Goal: Information Seeking & Learning: Get advice/opinions

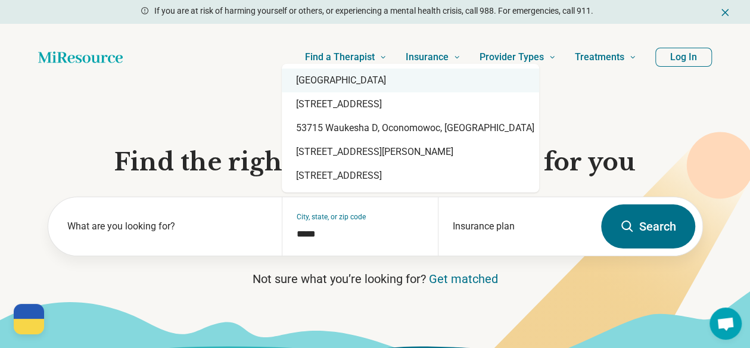
click at [368, 79] on div "[GEOGRAPHIC_DATA]" at bounding box center [410, 80] width 257 height 24
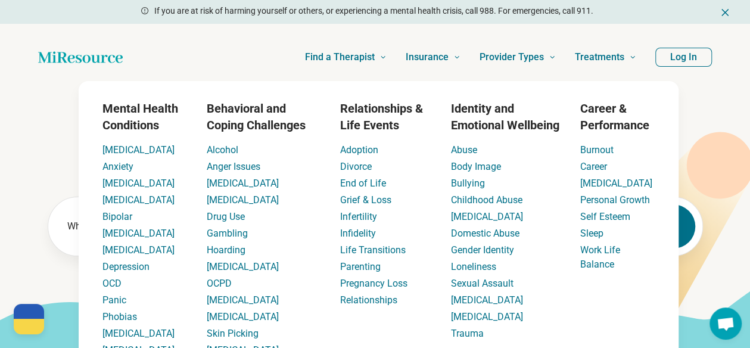
type input "**********"
click at [728, 182] on icon at bounding box center [719, 165] width 67 height 67
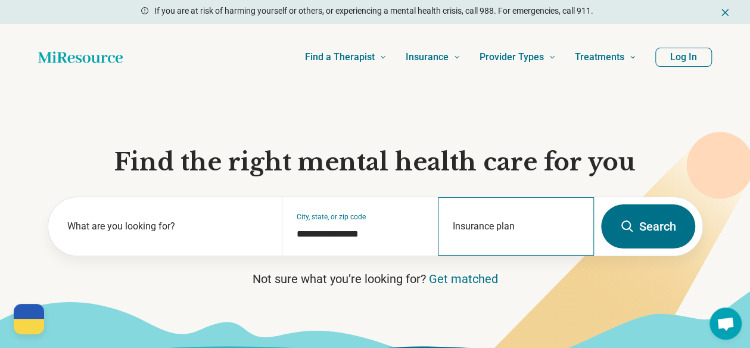
click at [471, 217] on div "Insurance plan" at bounding box center [516, 226] width 156 height 58
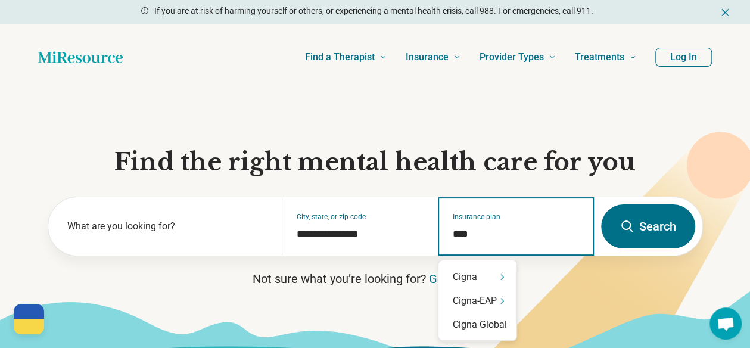
type input "*****"
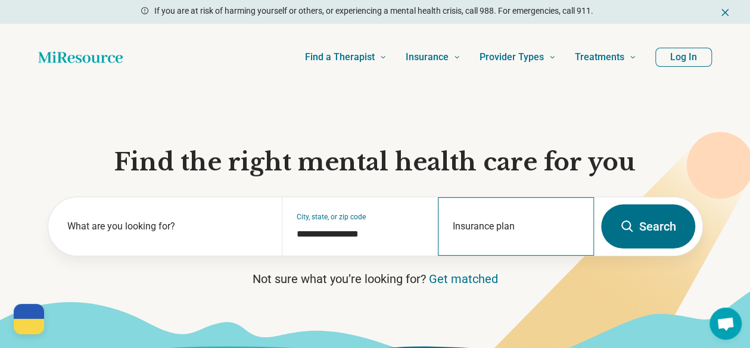
click at [504, 220] on div "Insurance plan" at bounding box center [516, 226] width 156 height 58
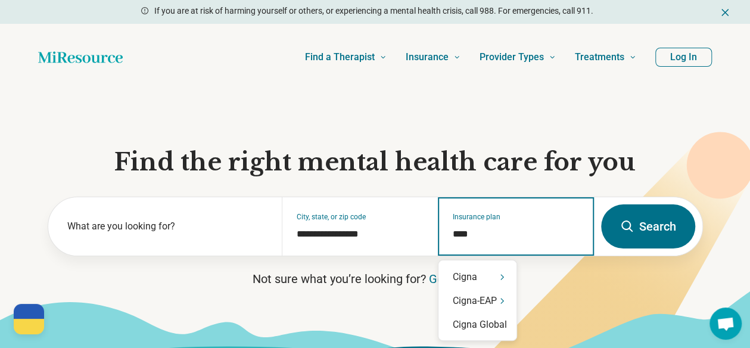
type input "*****"
click at [474, 281] on div "Cigna" at bounding box center [477, 277] width 78 height 24
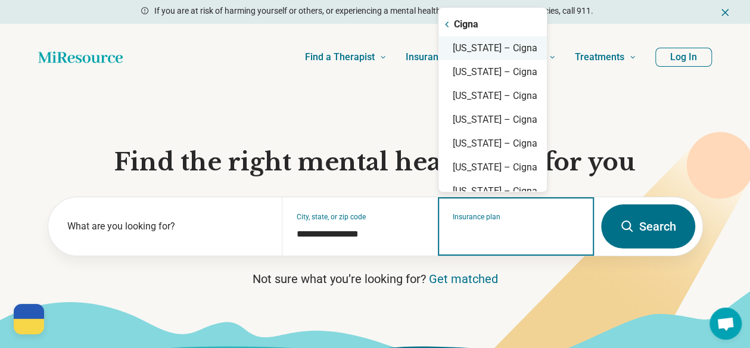
click at [504, 48] on div "Wisconsin – Cigna" at bounding box center [492, 48] width 108 height 24
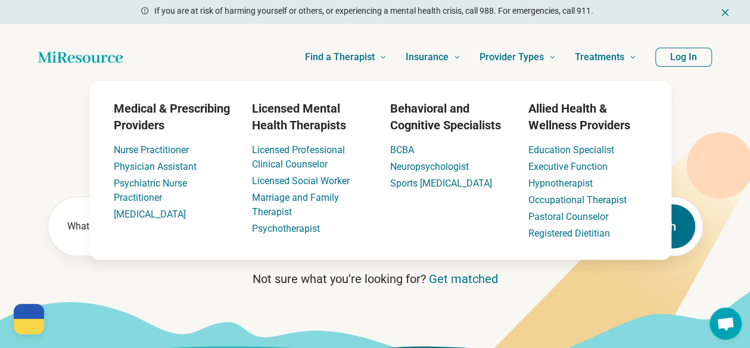
type input "**********"
click at [675, 227] on div "Medical & Prescribing Providers Nurse Practitioner Physician Assistant Psychiat…" at bounding box center [380, 170] width 724 height 179
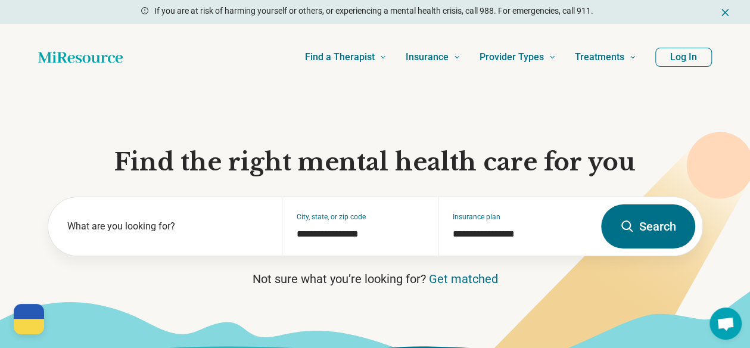
click at [650, 235] on button "Search" at bounding box center [648, 226] width 94 height 44
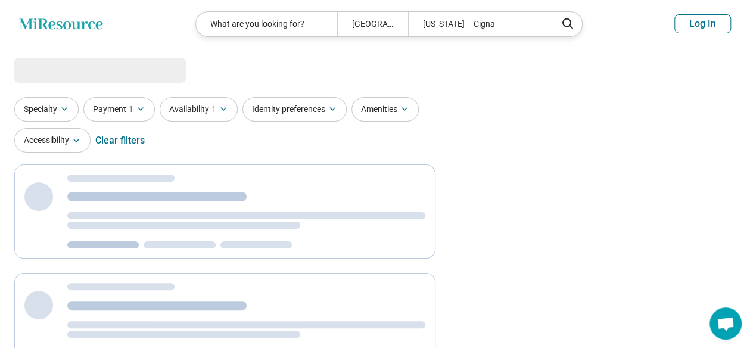
select select "***"
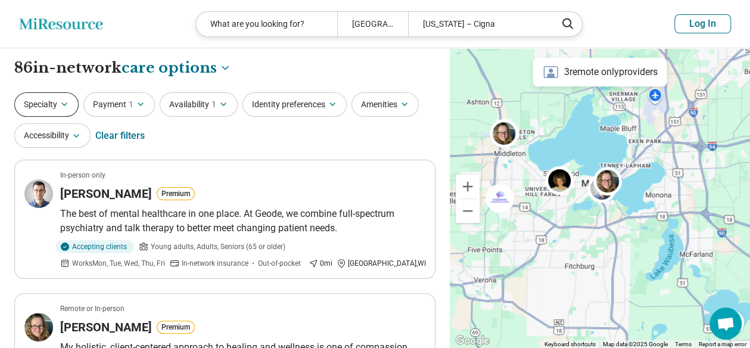
click at [66, 105] on icon "button" at bounding box center [65, 104] width 10 height 10
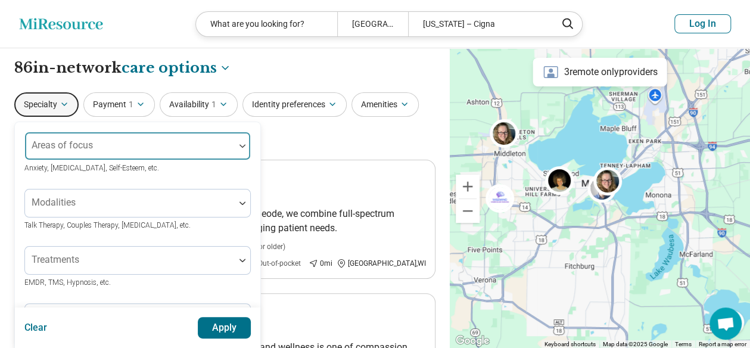
click at [106, 151] on div at bounding box center [130, 150] width 200 height 17
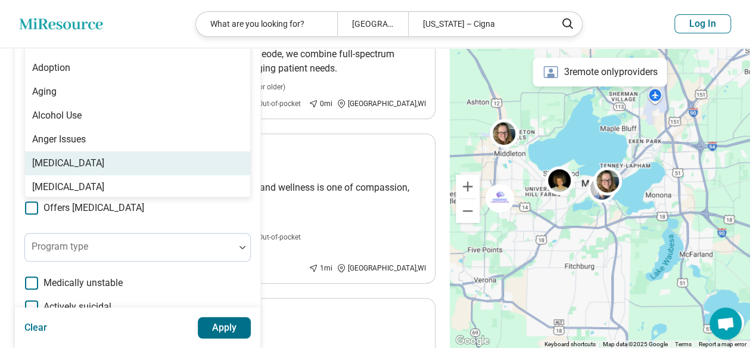
scroll to position [144, 0]
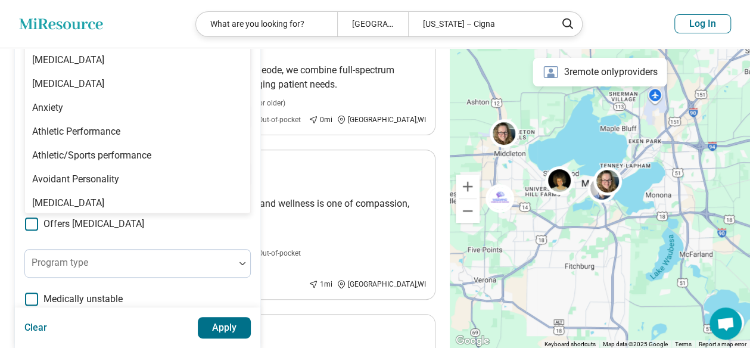
type input "*"
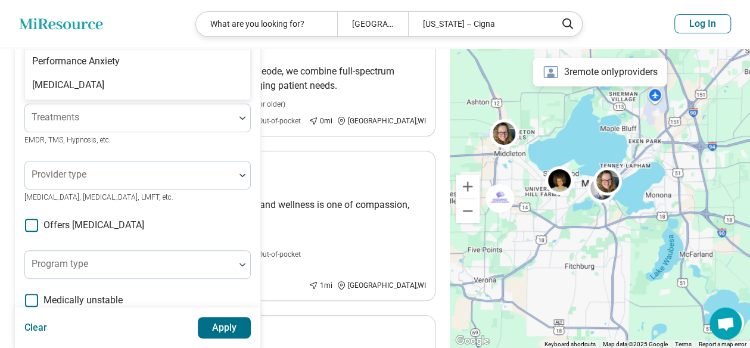
type input "*******"
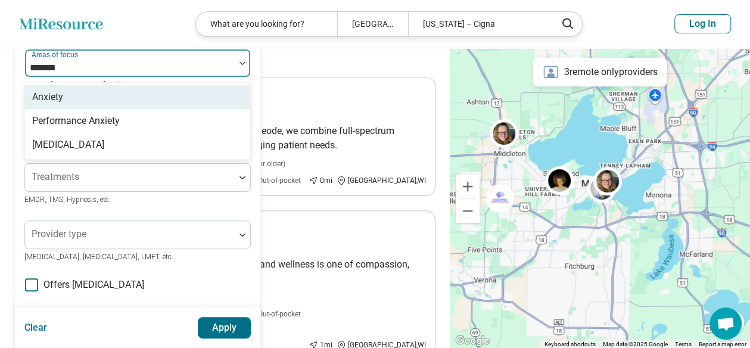
click at [80, 92] on div "Anxiety" at bounding box center [137, 97] width 225 height 24
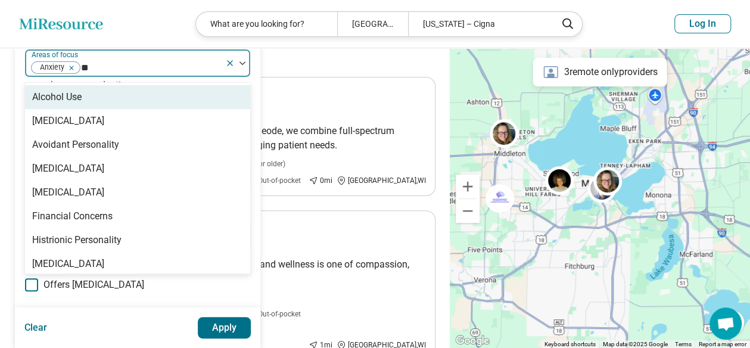
type input "*"
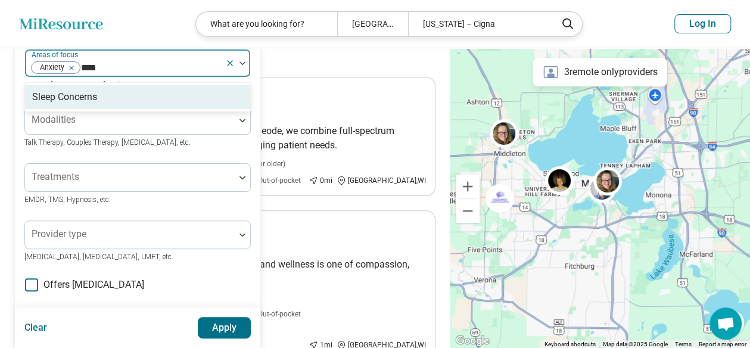
type input "*****"
click at [121, 96] on div "Sleep Concerns" at bounding box center [137, 97] width 225 height 24
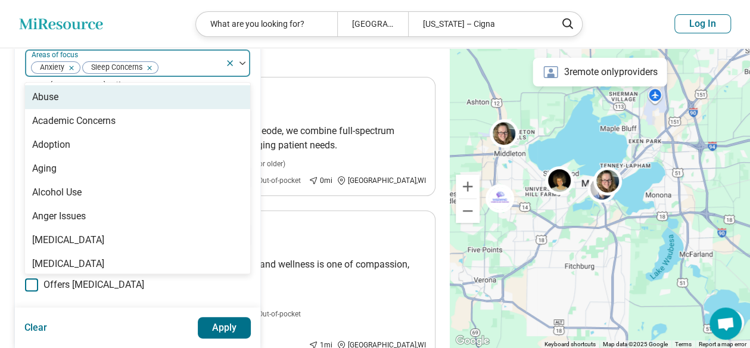
click at [314, 60] on div "Specialty option Sleep Concerns, selected. 98 results available. Use Up and Dow…" at bounding box center [224, 39] width 421 height 58
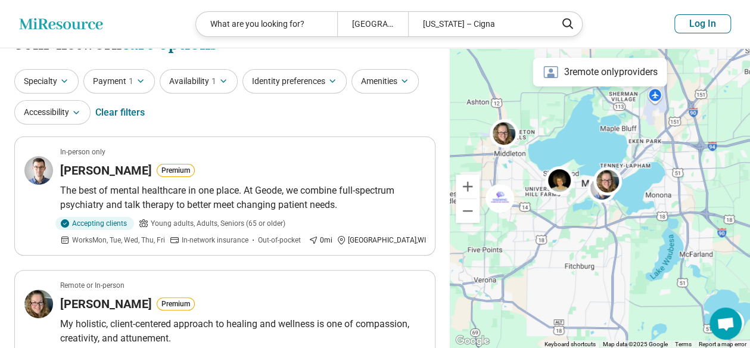
scroll to position [0, 0]
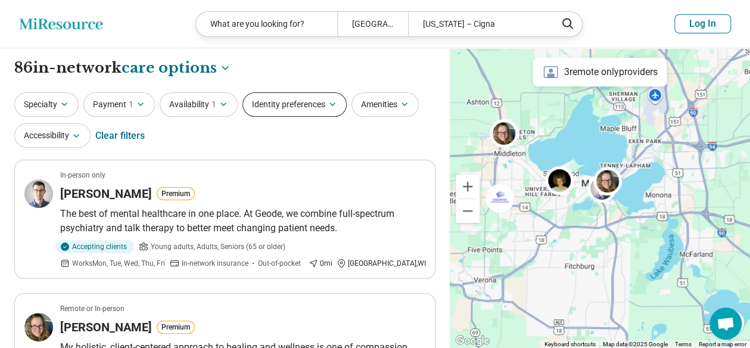
click at [288, 105] on button "Identity preferences" at bounding box center [294, 104] width 104 height 24
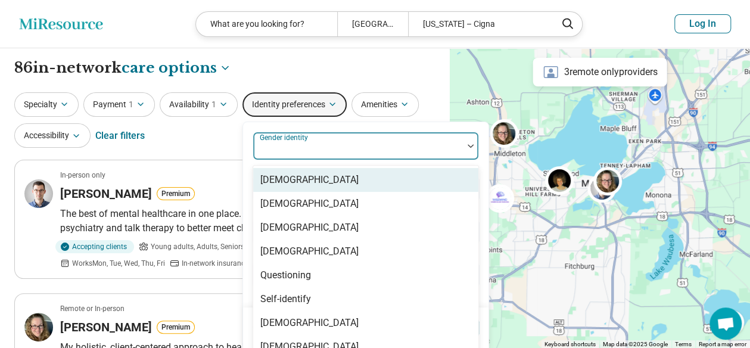
click at [335, 153] on div "8 results available. Use Up and Down to choose options, press Enter to select t…" at bounding box center [366, 232] width 226 height 200
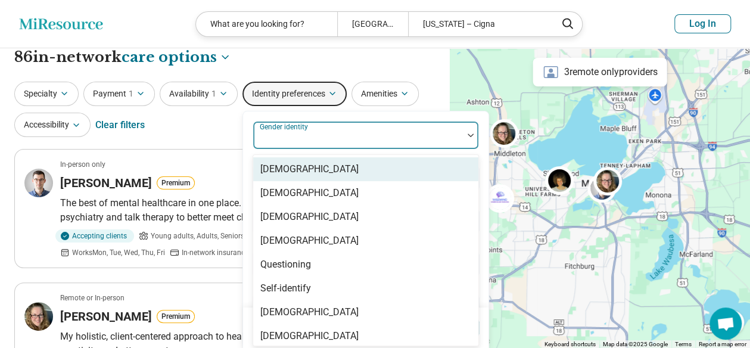
scroll to position [13, 0]
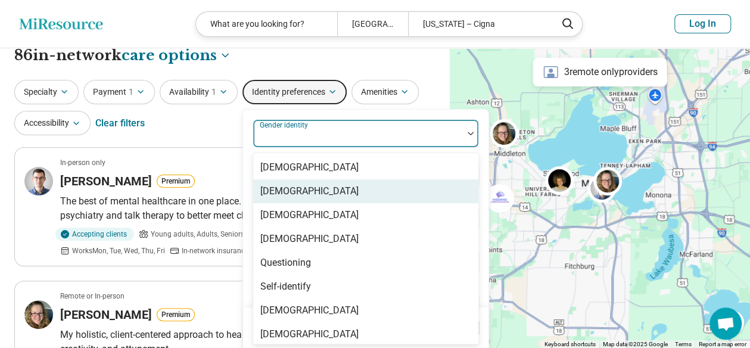
click at [326, 199] on div "[DEMOGRAPHIC_DATA]" at bounding box center [365, 191] width 225 height 24
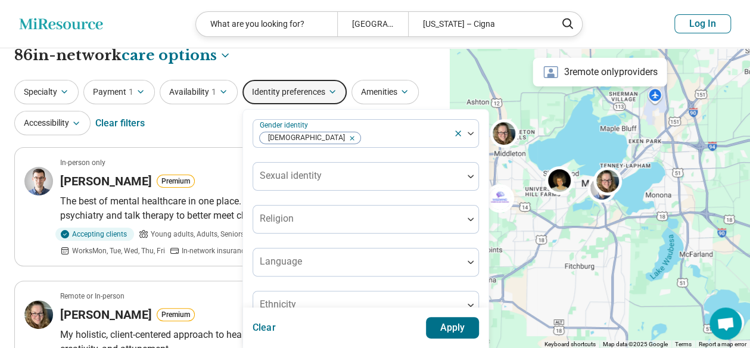
click at [336, 110] on div "Gender identity Cisgender Woman Sexual identity Religion Language Ethnicity" at bounding box center [365, 219] width 245 height 219
click at [459, 326] on button "Apply" at bounding box center [453, 327] width 54 height 21
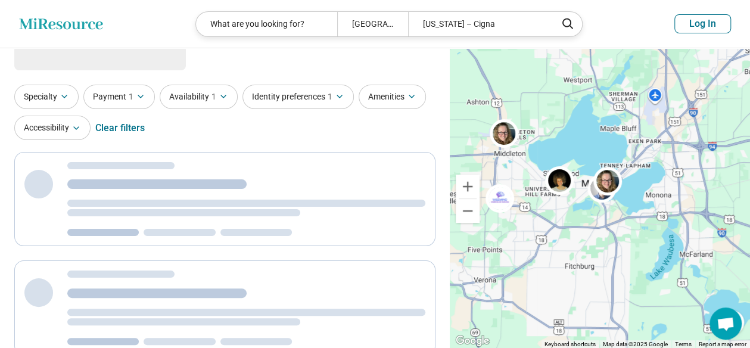
scroll to position [0, 0]
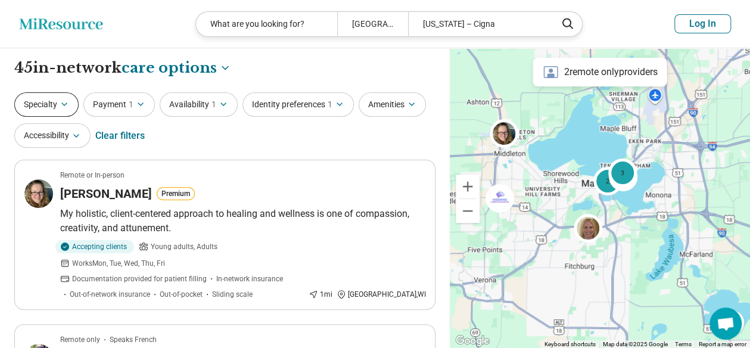
click at [54, 111] on button "Specialty" at bounding box center [46, 104] width 64 height 24
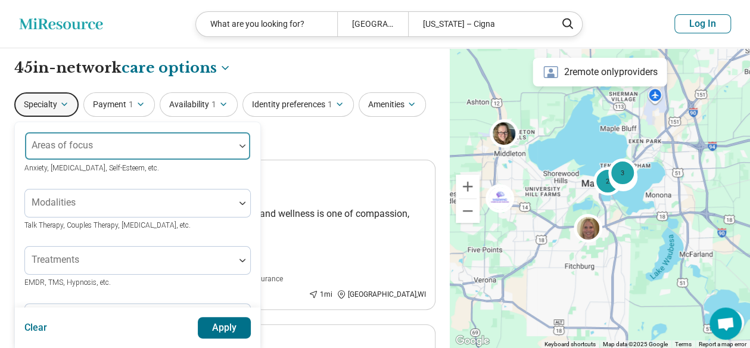
click at [89, 154] on div at bounding box center [130, 150] width 200 height 17
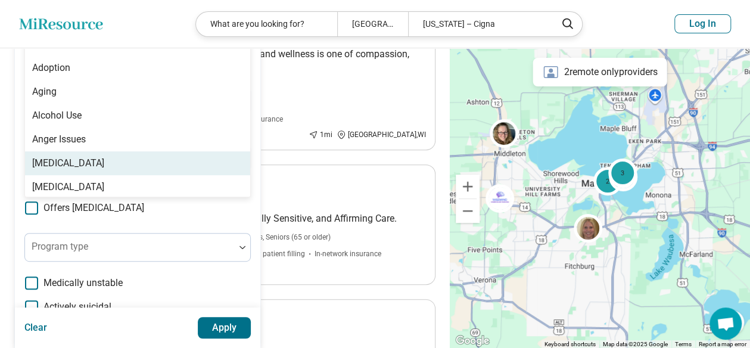
scroll to position [144, 0]
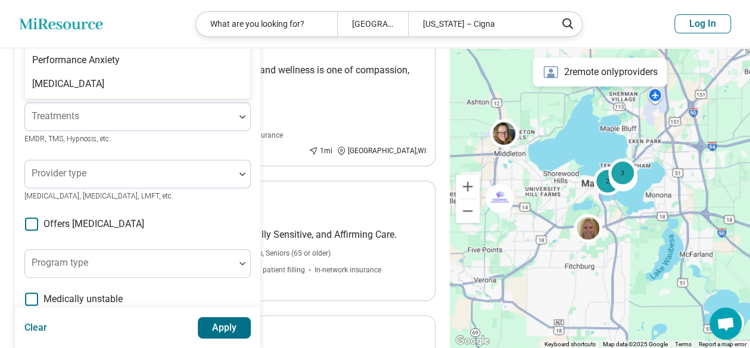
type input "*******"
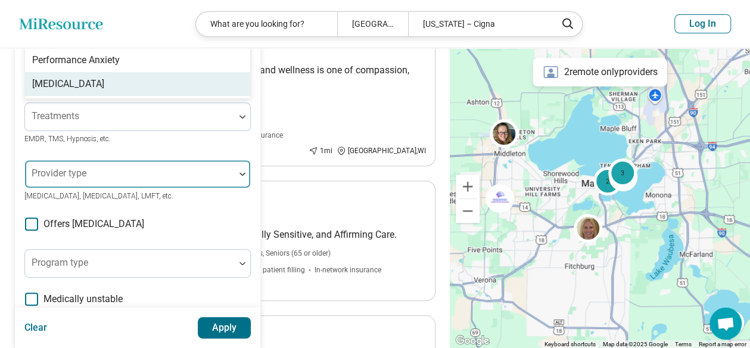
scroll to position [24, 0]
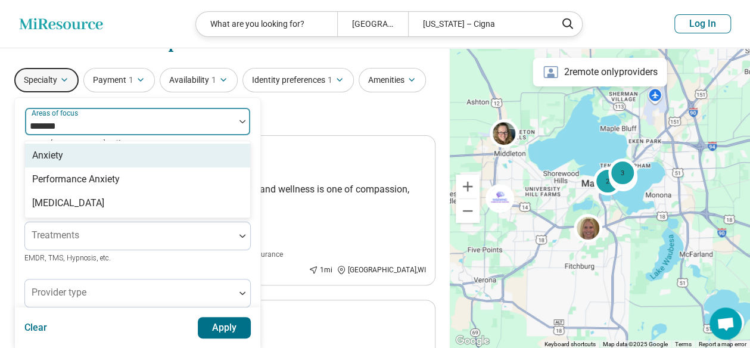
click at [110, 145] on div "Anxiety" at bounding box center [137, 156] width 225 height 24
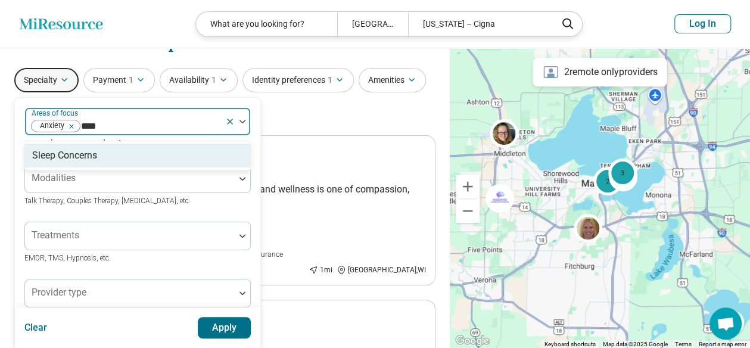
type input "*****"
click at [102, 148] on div "Sleep Concerns" at bounding box center [137, 156] width 225 height 24
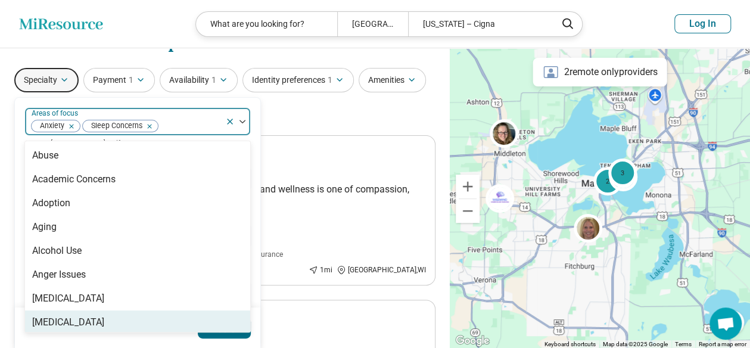
click at [233, 333] on button "Apply" at bounding box center [225, 327] width 54 height 21
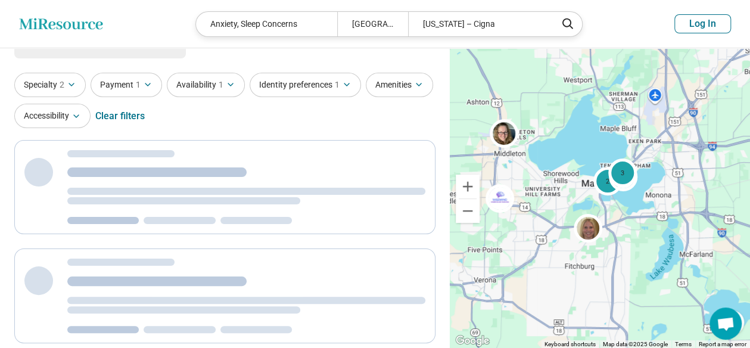
scroll to position [0, 0]
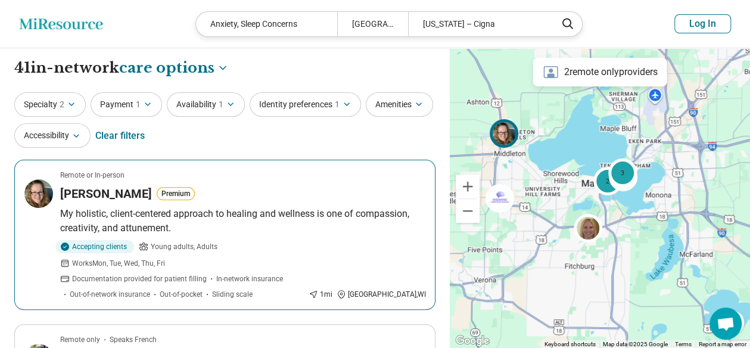
scroll to position [60, 0]
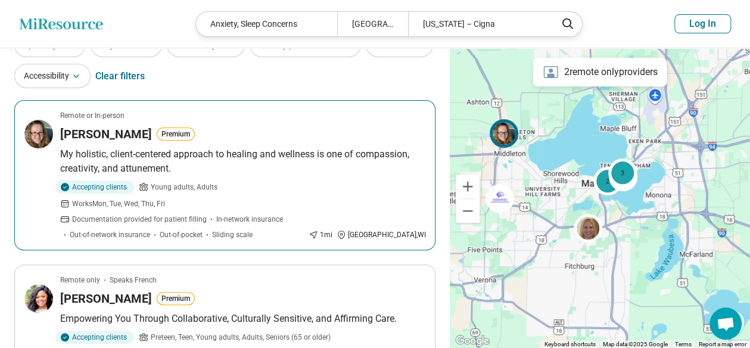
click at [237, 163] on p "My holistic, client-centered approach to healing and wellness is one of compass…" at bounding box center [242, 161] width 365 height 29
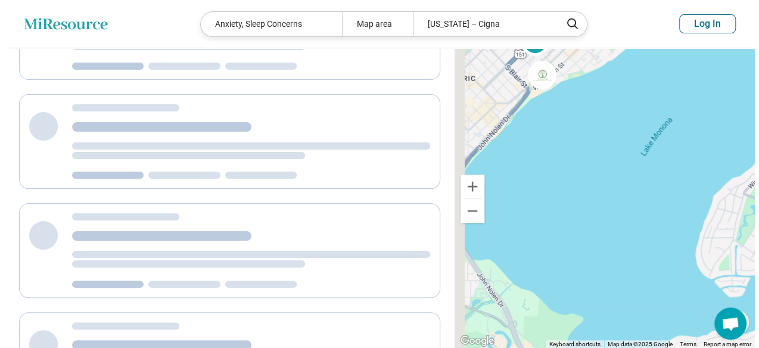
scroll to position [0, 0]
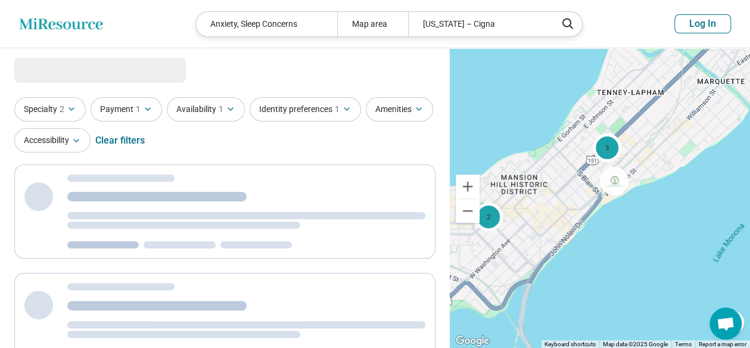
drag, startPoint x: 575, startPoint y: 215, endPoint x: 652, endPoint y: 321, distance: 130.9
click at [652, 321] on div "2 3" at bounding box center [600, 198] width 300 height 300
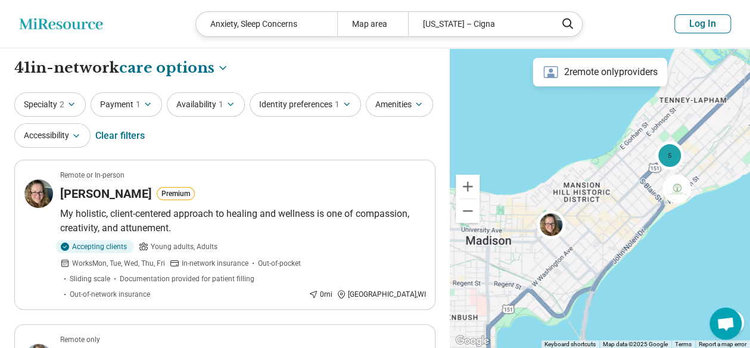
drag, startPoint x: 612, startPoint y: 253, endPoint x: 675, endPoint y: 261, distance: 63.0
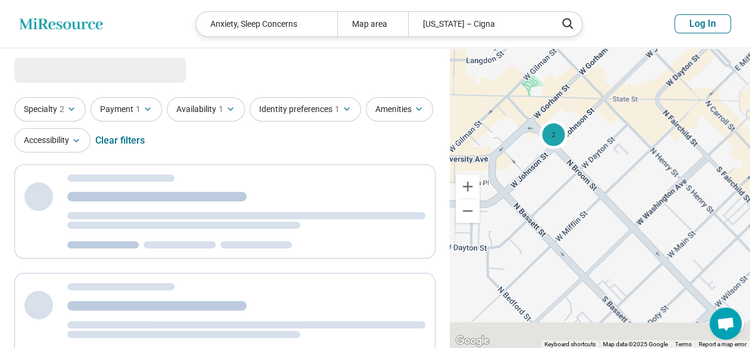
drag, startPoint x: 580, startPoint y: 247, endPoint x: 734, endPoint y: 147, distance: 183.0
click at [734, 148] on div "2 4" at bounding box center [600, 198] width 300 height 300
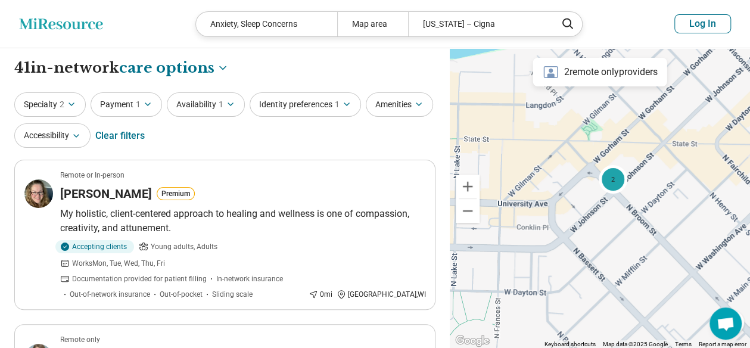
drag, startPoint x: 568, startPoint y: 179, endPoint x: 622, endPoint y: 236, distance: 78.4
click at [622, 236] on div "2 4" at bounding box center [600, 198] width 300 height 300
click at [607, 183] on div "2" at bounding box center [613, 179] width 29 height 29
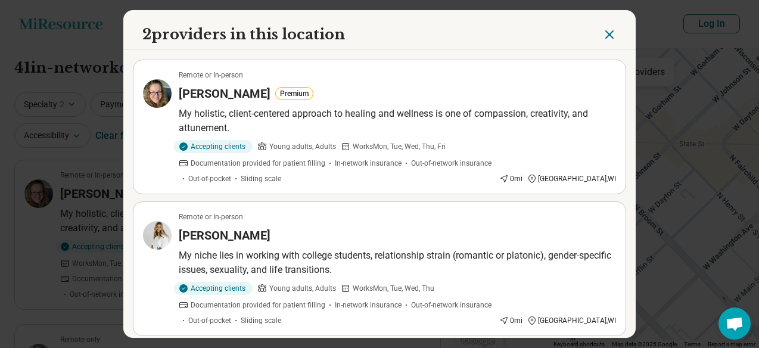
click at [363, 248] on p "My niche lies in working with college students, relationship strain (romantic o…" at bounding box center [397, 262] width 437 height 29
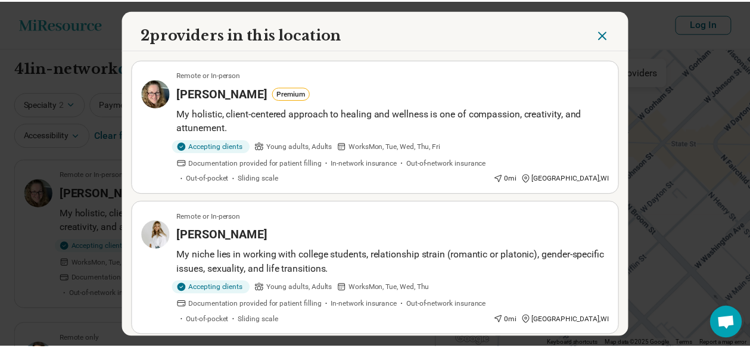
scroll to position [6, 0]
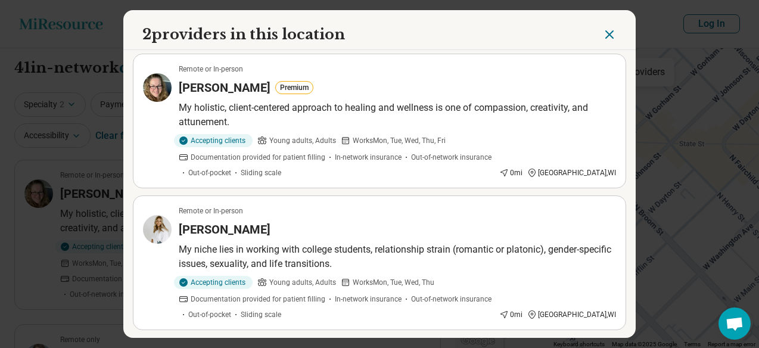
click at [597, 30] on header "2 providers in this location" at bounding box center [379, 30] width 512 height 40
click at [603, 34] on icon "Close" at bounding box center [609, 34] width 14 height 14
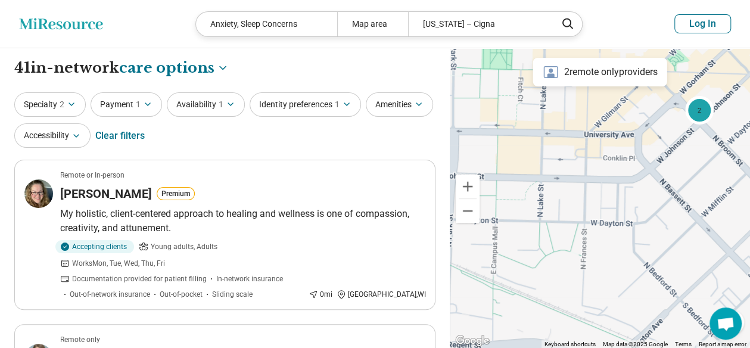
drag, startPoint x: 529, startPoint y: 239, endPoint x: 619, endPoint y: 167, distance: 114.9
click at [619, 167] on div "2 4" at bounding box center [600, 198] width 300 height 300
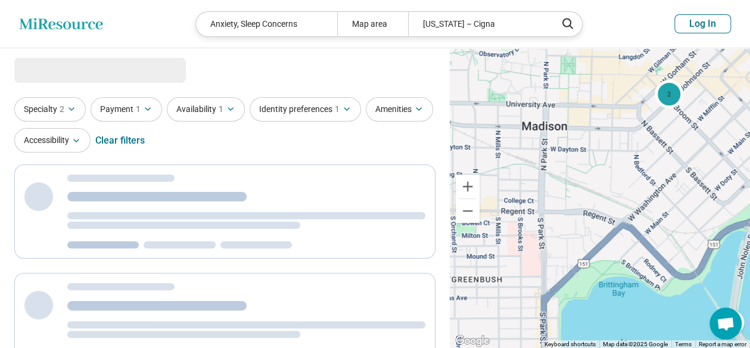
select select "***"
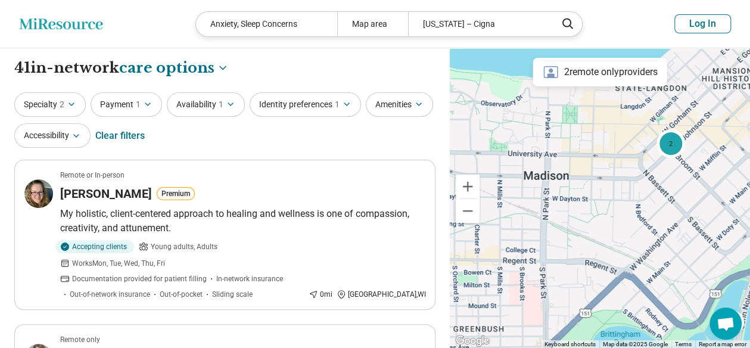
drag, startPoint x: 595, startPoint y: 165, endPoint x: 597, endPoint y: 225, distance: 59.6
click at [597, 225] on div "2 4" at bounding box center [600, 198] width 300 height 300
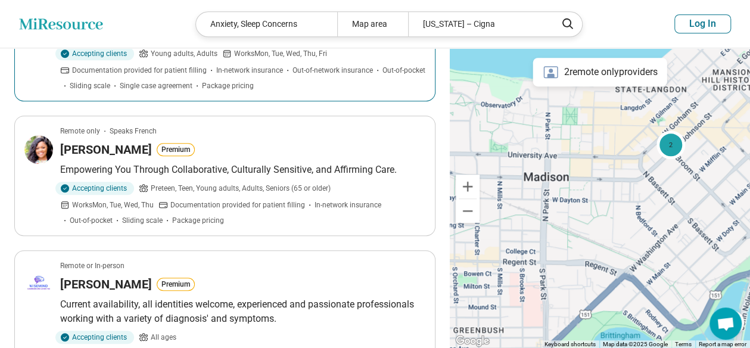
scroll to position [417, 0]
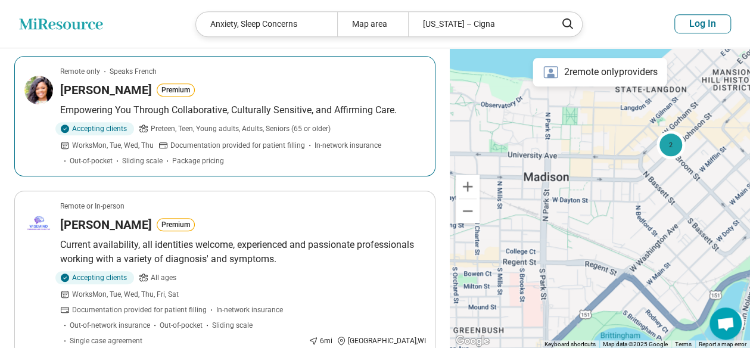
click at [243, 123] on span "Preteen, Teen, Young adults, Adults, Seniors (65 or older)" at bounding box center [241, 128] width 180 height 11
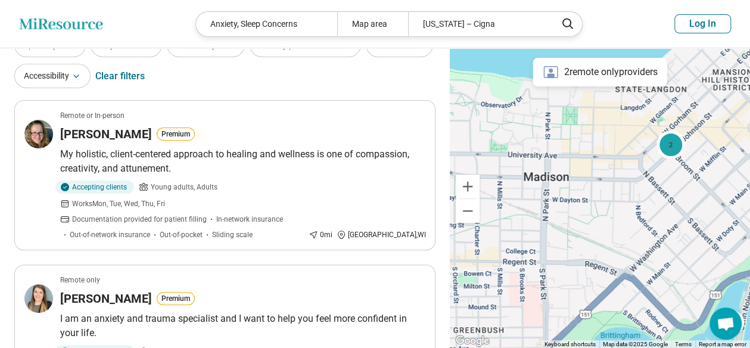
scroll to position [0, 0]
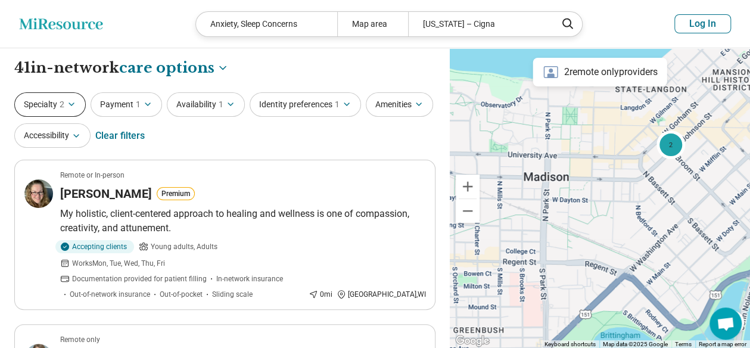
click at [55, 103] on button "Specialty 2" at bounding box center [49, 104] width 71 height 24
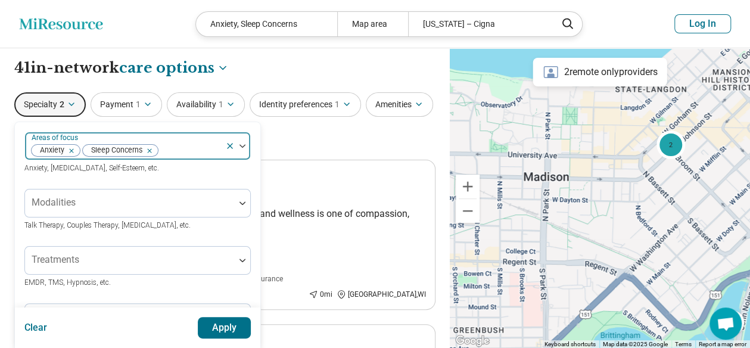
click at [149, 147] on icon "Remove [object Object]" at bounding box center [146, 151] width 8 height 8
click at [69, 150] on icon "Remove [object Object]" at bounding box center [68, 151] width 8 height 8
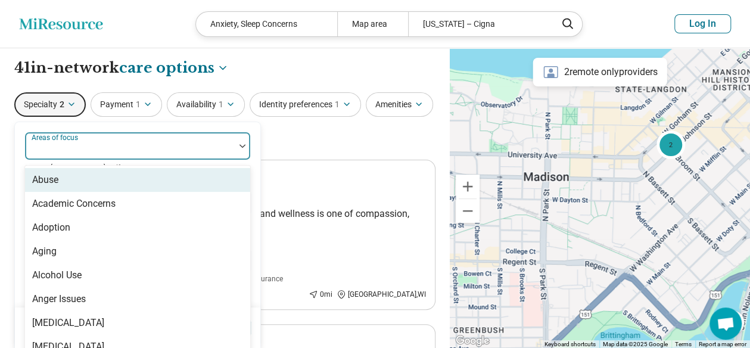
click at [73, 148] on div "option Anxiety, deselected. 100 results available. Use Up and Down to choose op…" at bounding box center [137, 146] width 226 height 29
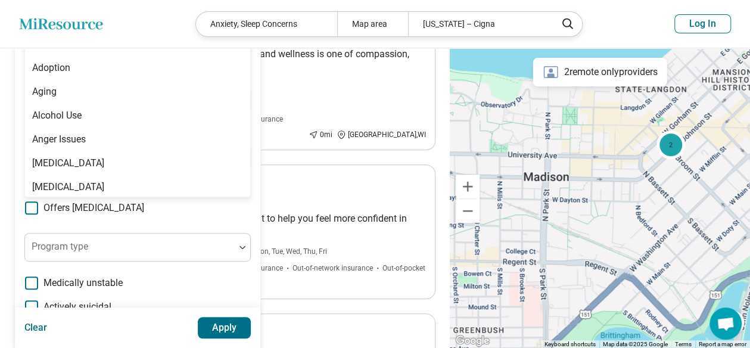
scroll to position [144, 0]
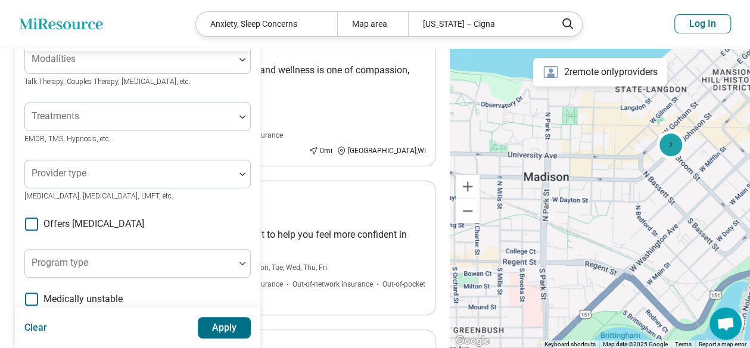
type input "**********"
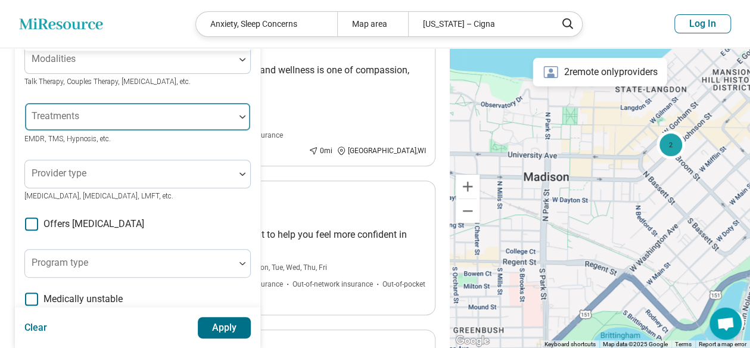
scroll to position [24, 0]
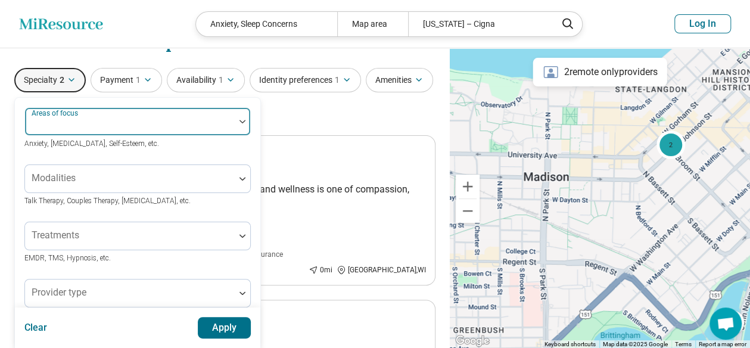
drag, startPoint x: 97, startPoint y: 124, endPoint x: 39, endPoint y: 127, distance: 58.4
click at [39, 127] on div at bounding box center [130, 126] width 200 height 17
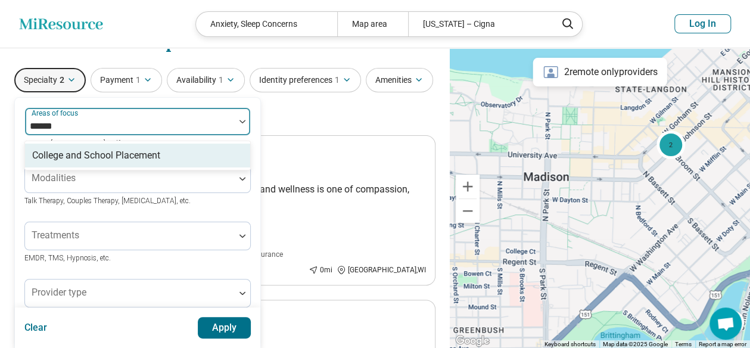
type input "*******"
click at [143, 150] on div "College and School Placement" at bounding box center [96, 155] width 128 height 14
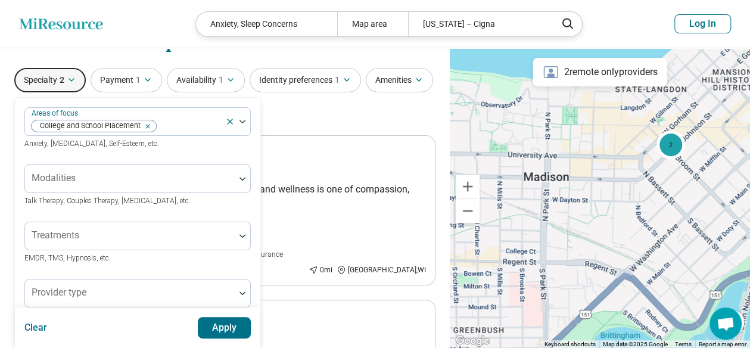
click at [231, 333] on button "Apply" at bounding box center [225, 327] width 54 height 21
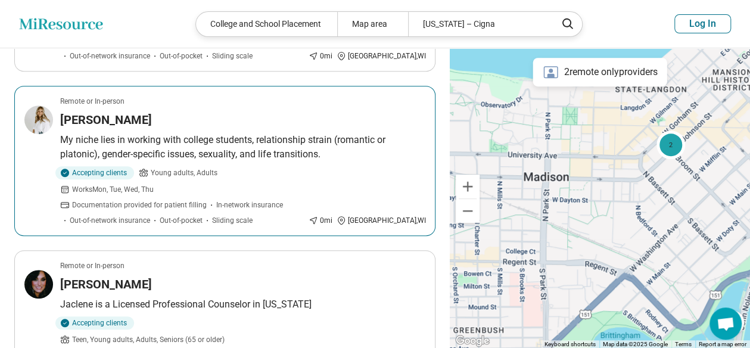
scroll to position [298, 0]
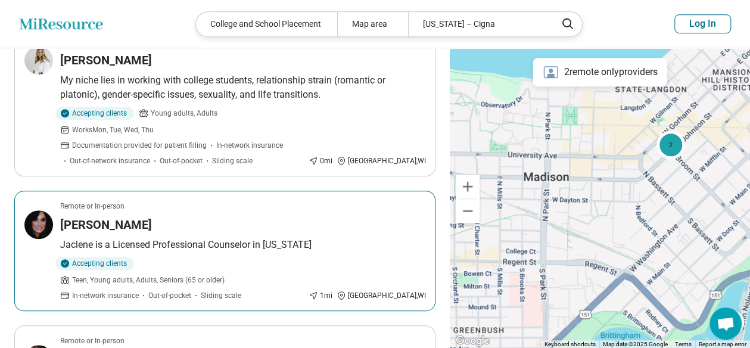
click at [208, 238] on p "Jaclene is a Licensed Professional Counselor in Wisconsin" at bounding box center [242, 245] width 365 height 14
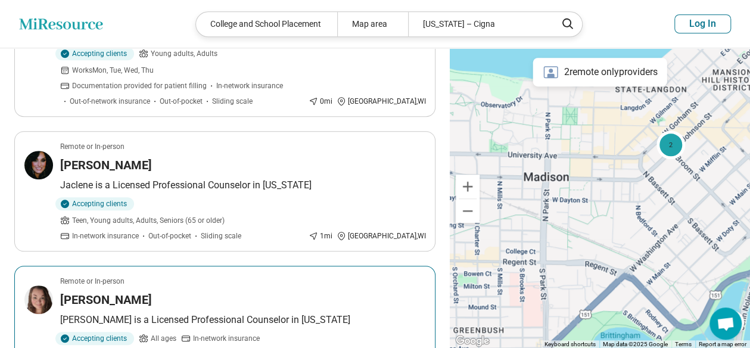
scroll to position [476, 0]
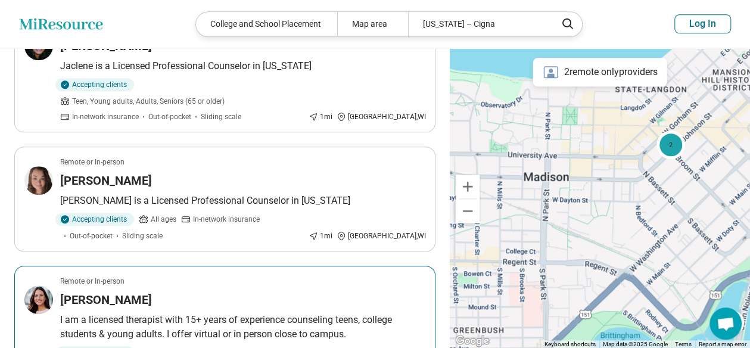
click at [212, 313] on p "I am a licensed therapist with 15+ years of experience counseling teens, colleg…" at bounding box center [242, 327] width 365 height 29
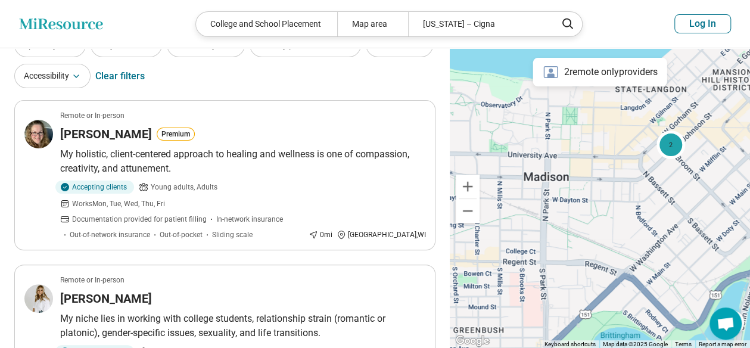
scroll to position [0, 0]
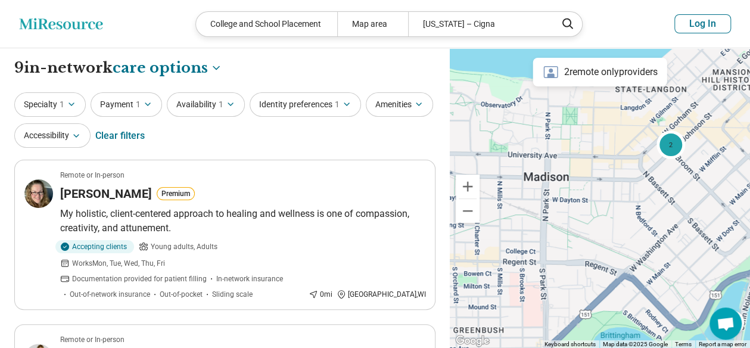
click at [131, 140] on div "Clear filters" at bounding box center [119, 135] width 49 height 29
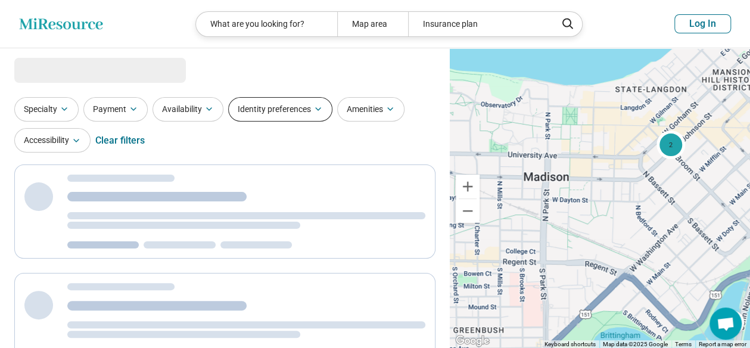
click at [264, 101] on button "Identity preferences" at bounding box center [280, 109] width 104 height 24
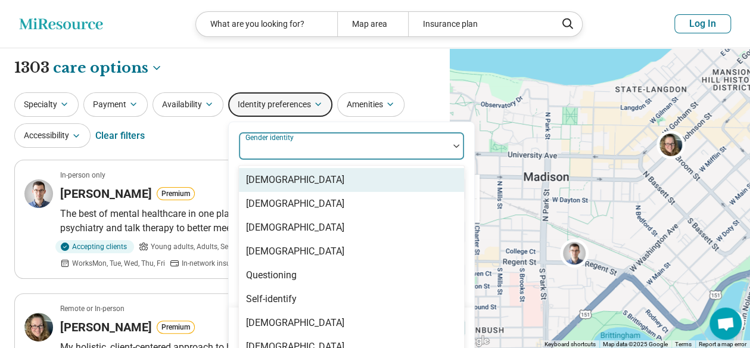
click at [295, 146] on div "Gender identity" at bounding box center [351, 146] width 226 height 29
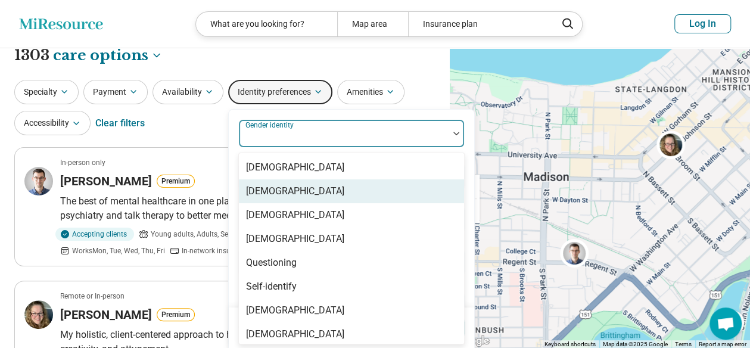
click at [308, 187] on div "[DEMOGRAPHIC_DATA]" at bounding box center [295, 191] width 98 height 14
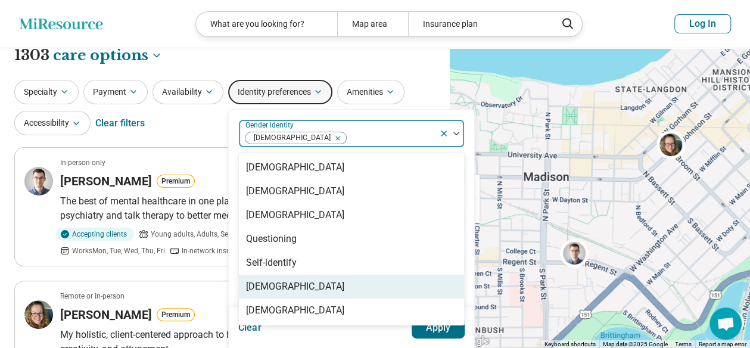
click at [444, 330] on button "Apply" at bounding box center [439, 327] width 54 height 21
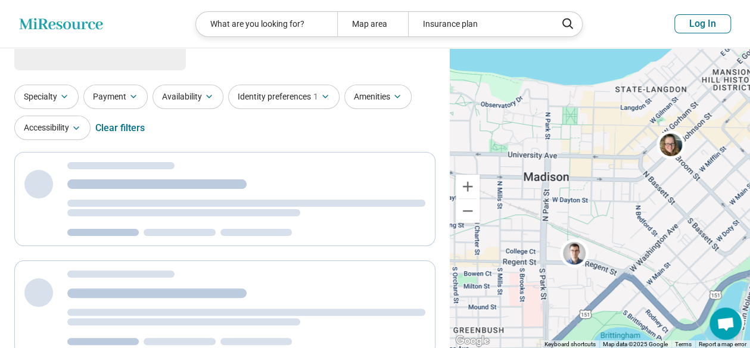
scroll to position [0, 0]
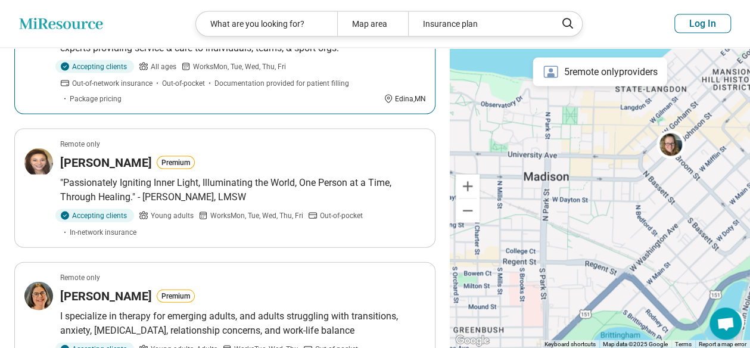
scroll to position [1310, 0]
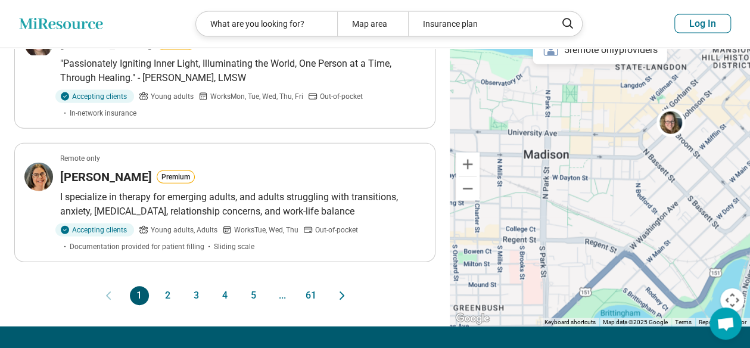
click at [165, 286] on button "2" at bounding box center [167, 295] width 19 height 19
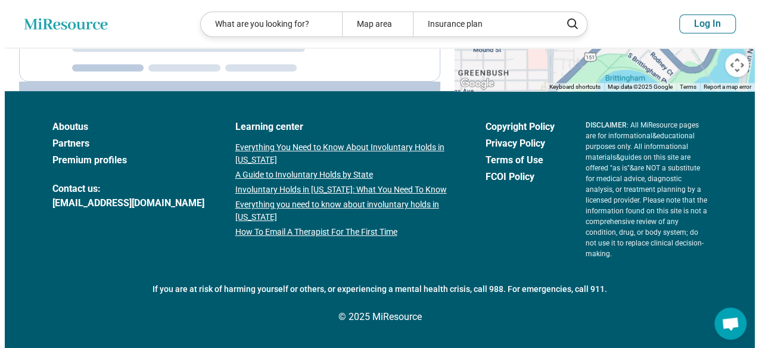
scroll to position [0, 0]
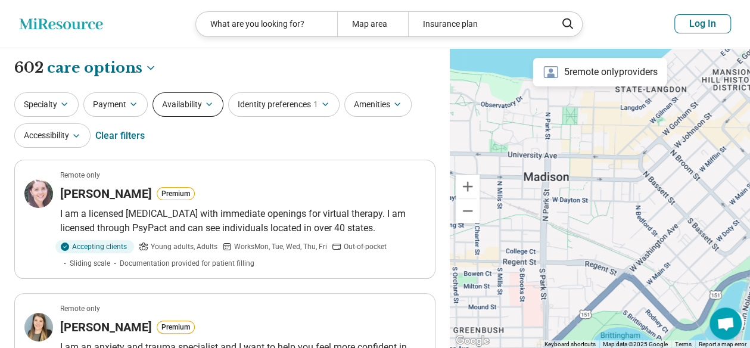
click at [201, 99] on button "Availability" at bounding box center [187, 104] width 71 height 24
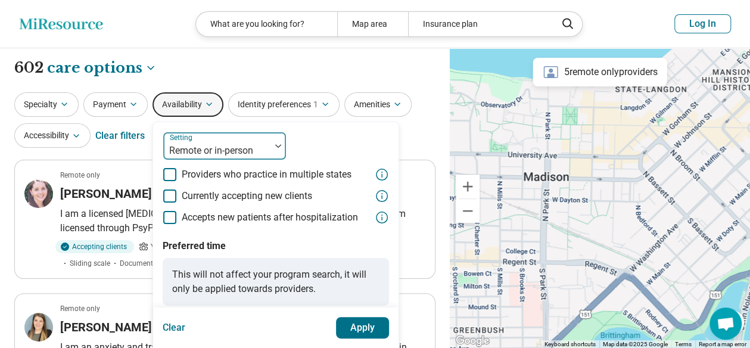
click at [216, 152] on div at bounding box center [217, 150] width 98 height 17
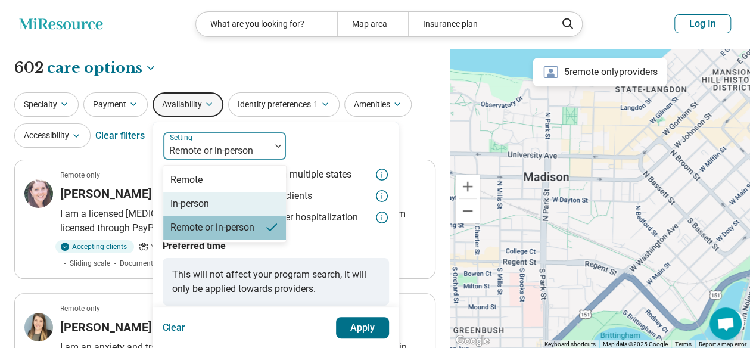
click at [194, 199] on div "In-person" at bounding box center [189, 204] width 39 height 14
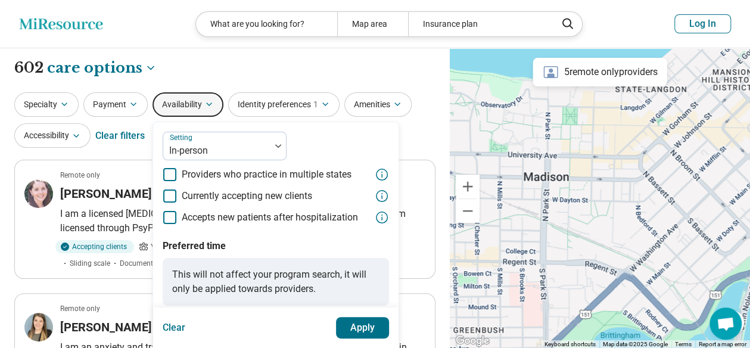
click at [339, 321] on button "Apply" at bounding box center [363, 327] width 54 height 21
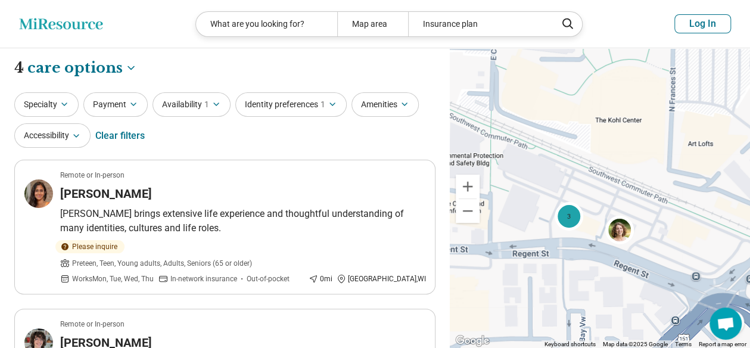
drag, startPoint x: 637, startPoint y: 247, endPoint x: 584, endPoint y: 179, distance: 85.8
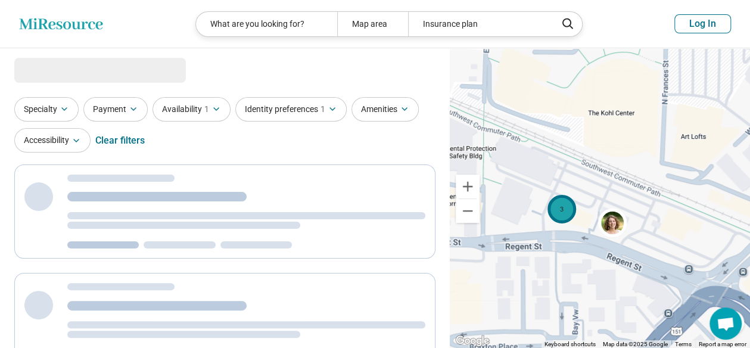
click at [565, 214] on div "3" at bounding box center [561, 209] width 29 height 29
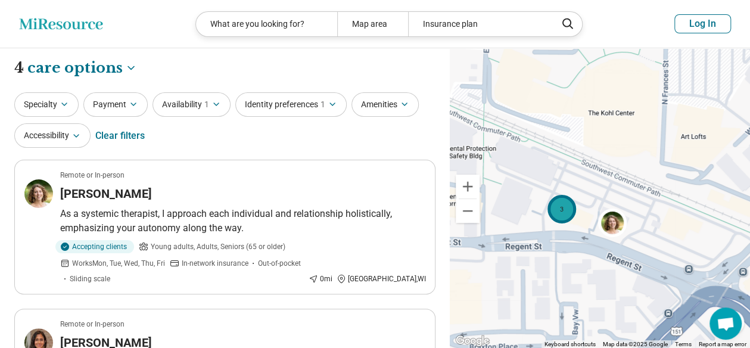
click at [572, 215] on div "3" at bounding box center [561, 209] width 29 height 29
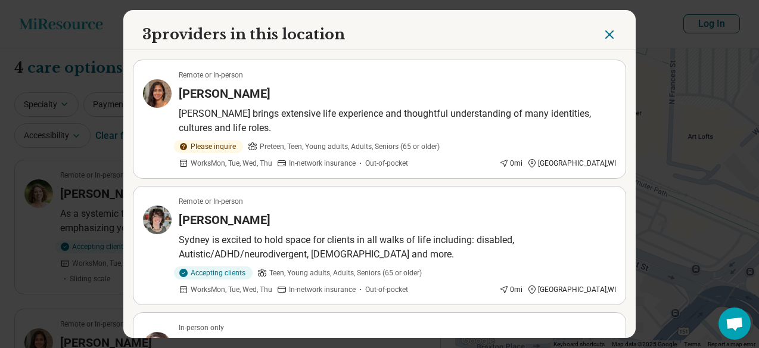
click at [251, 92] on h3 "[PERSON_NAME]" at bounding box center [225, 93] width 92 height 17
click at [602, 36] on icon "Close" at bounding box center [609, 34] width 14 height 14
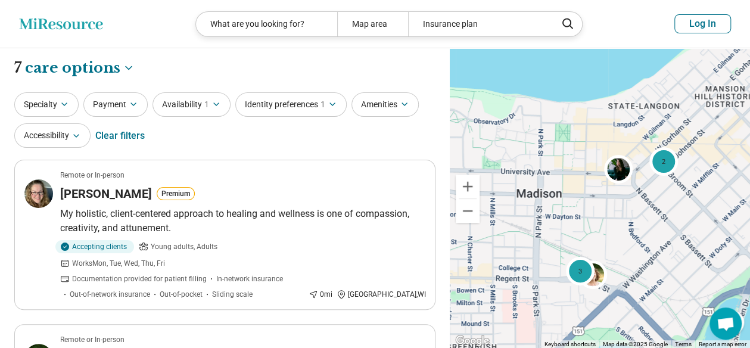
drag, startPoint x: 534, startPoint y: 205, endPoint x: 512, endPoint y: 322, distance: 118.7
click at [512, 322] on div "2 3" at bounding box center [600, 198] width 300 height 300
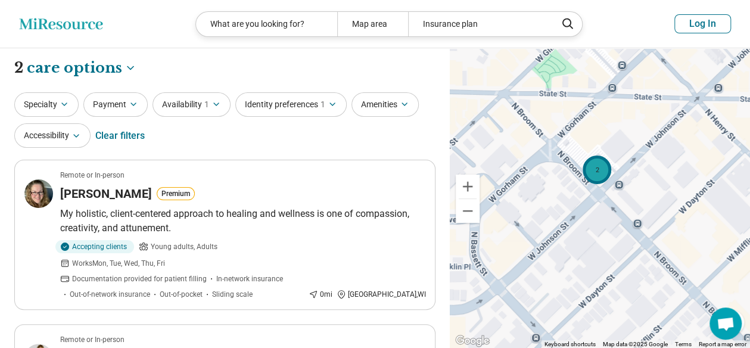
click at [597, 180] on div "2" at bounding box center [596, 169] width 29 height 29
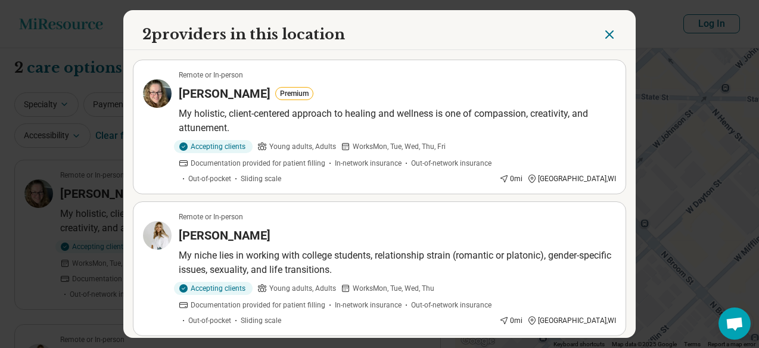
click at [607, 33] on icon "Close" at bounding box center [609, 34] width 14 height 14
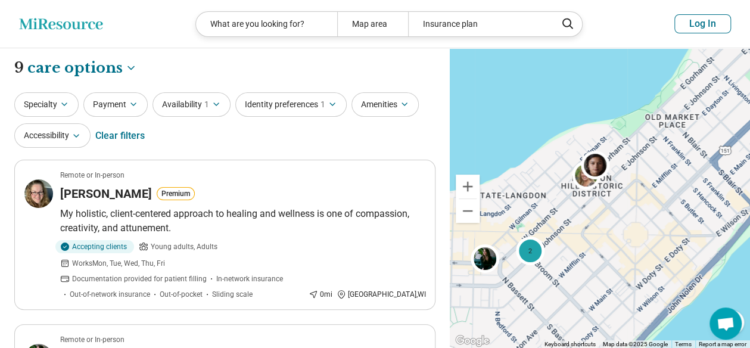
drag, startPoint x: 663, startPoint y: 210, endPoint x: 576, endPoint y: 201, distance: 87.4
click at [572, 214] on div "2 3" at bounding box center [600, 198] width 300 height 300
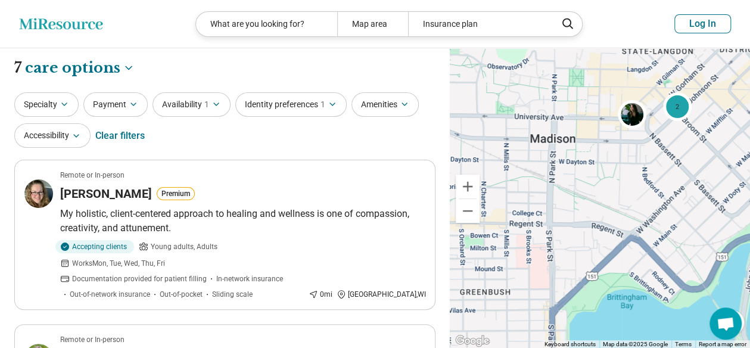
drag, startPoint x: 599, startPoint y: 269, endPoint x: 748, endPoint y: 124, distance: 207.2
click at [748, 124] on div "2" at bounding box center [600, 198] width 300 height 300
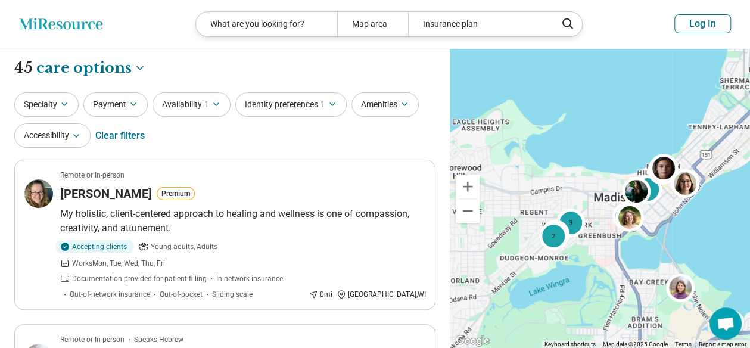
drag, startPoint x: 575, startPoint y: 258, endPoint x: 602, endPoint y: 239, distance: 32.9
click at [602, 239] on div "2 3 3 3 2" at bounding box center [600, 198] width 300 height 300
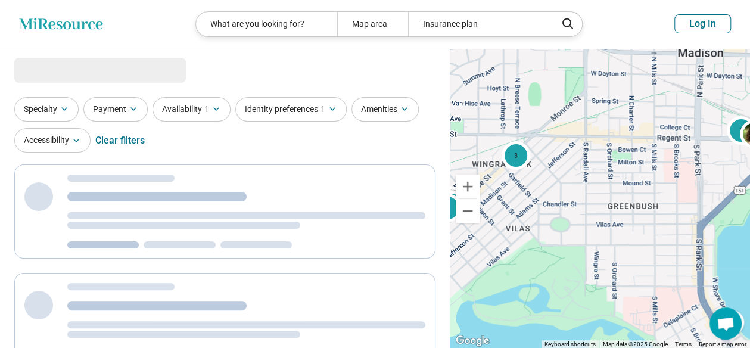
drag, startPoint x: 525, startPoint y: 213, endPoint x: 582, endPoint y: 189, distance: 61.9
click at [581, 190] on div "2 3 3 3 2" at bounding box center [600, 198] width 300 height 300
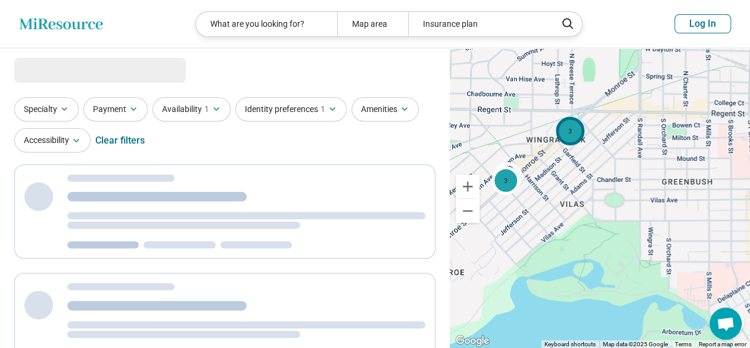
click at [566, 134] on div "3" at bounding box center [570, 131] width 29 height 29
select select "***"
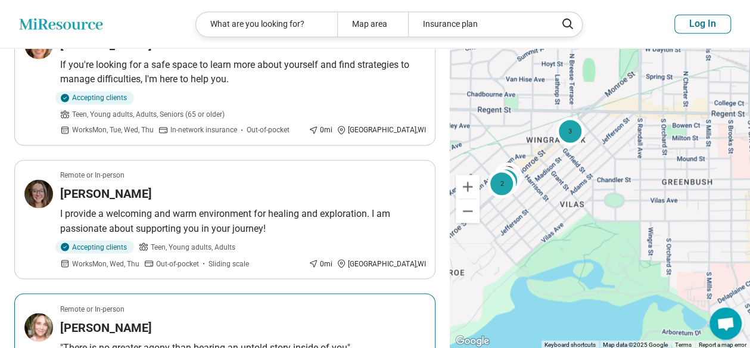
scroll to position [1132, 0]
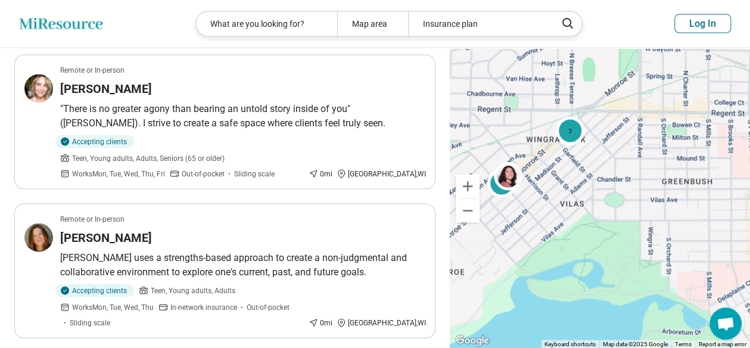
click at [509, 162] on div at bounding box center [511, 179] width 35 height 35
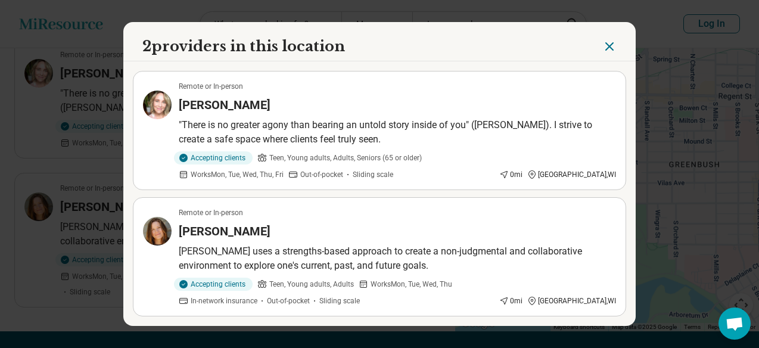
click at [606, 42] on icon "Close" at bounding box center [609, 46] width 14 height 14
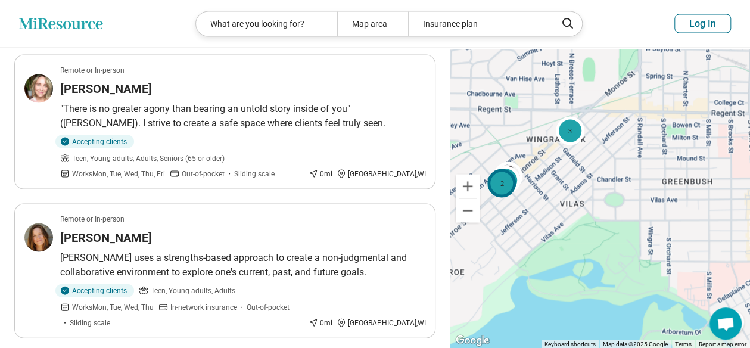
click at [498, 169] on div "2" at bounding box center [502, 183] width 29 height 29
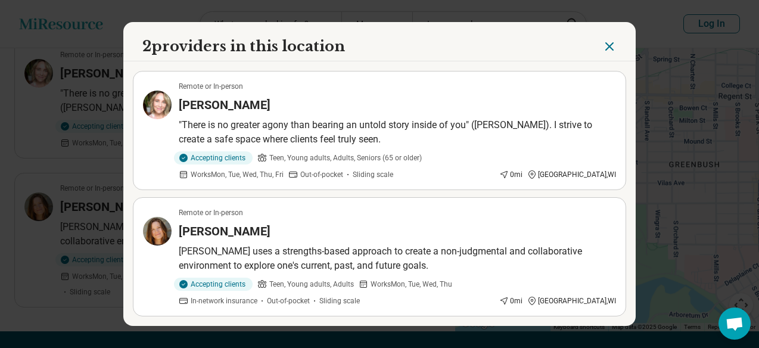
click at [602, 39] on button "Close" at bounding box center [609, 46] width 14 height 20
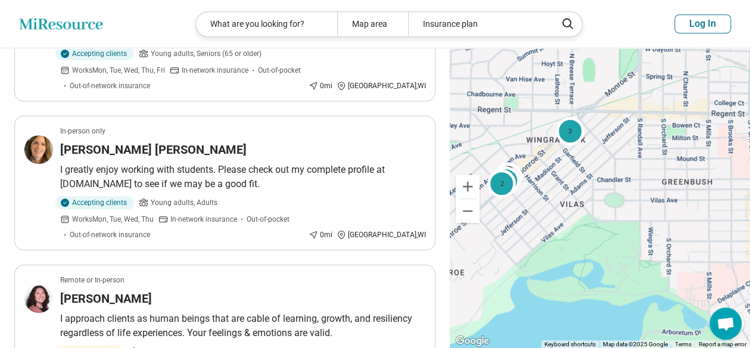
scroll to position [0, 0]
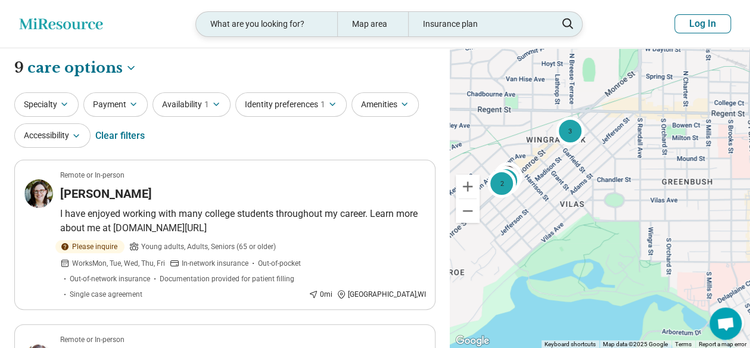
click at [308, 23] on div "What are you looking for?" at bounding box center [266, 24] width 141 height 24
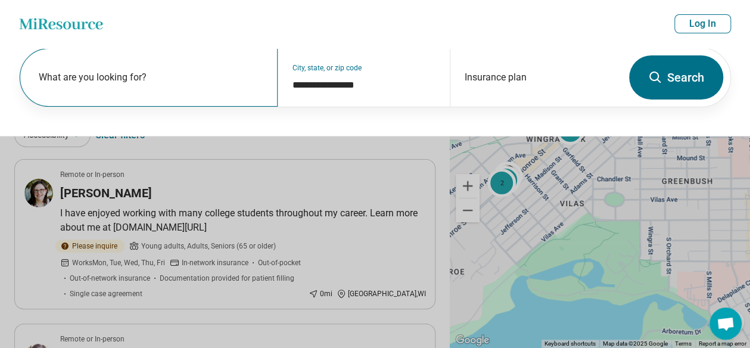
click at [157, 73] on label "What are you looking for?" at bounding box center [151, 77] width 225 height 14
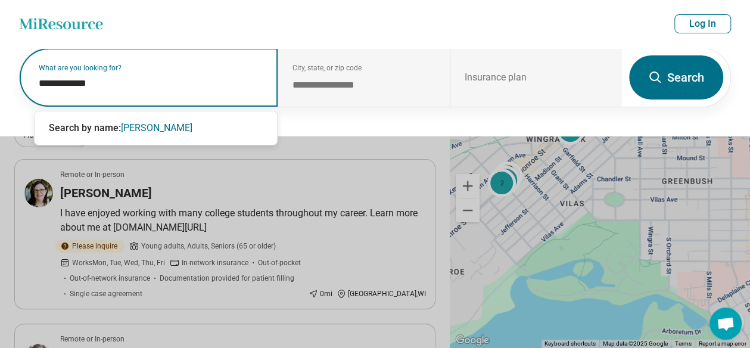
type input "**********"
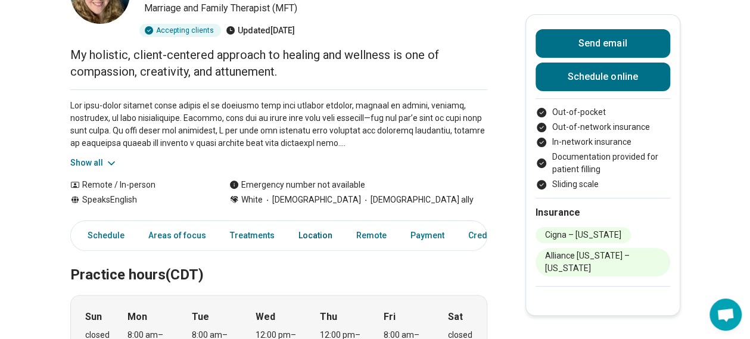
scroll to position [179, 0]
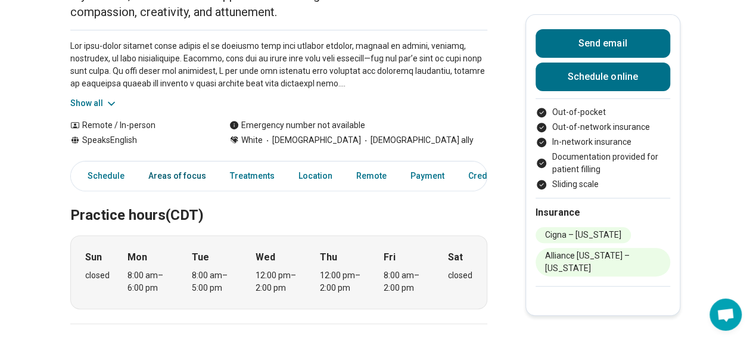
click at [171, 174] on link "Areas of focus" at bounding box center [177, 176] width 72 height 24
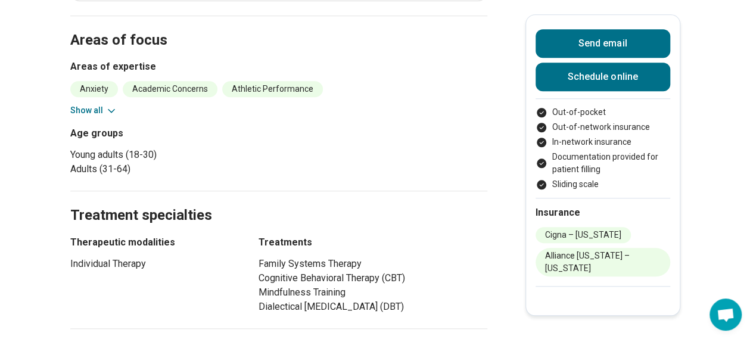
click at [107, 113] on button "Show all" at bounding box center [93, 110] width 47 height 13
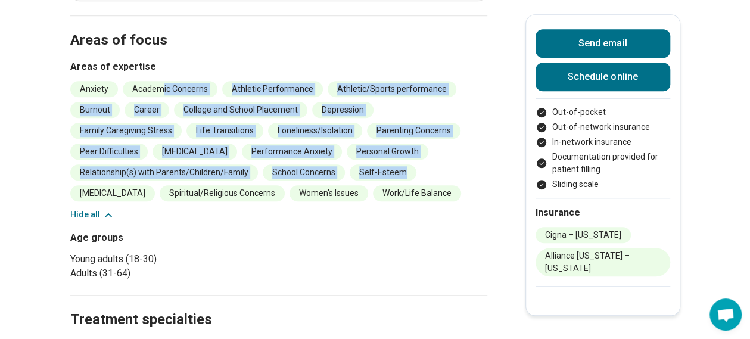
drag, startPoint x: 167, startPoint y: 89, endPoint x: 403, endPoint y: 194, distance: 258.6
click at [403, 194] on ul "Anxiety Academic Concerns Athletic Performance Athletic/Sports performance Burn…" at bounding box center [278, 141] width 417 height 120
click at [404, 198] on ul "Anxiety Academic Concerns Athletic Performance Athletic/Sports performance Burn…" at bounding box center [278, 141] width 417 height 120
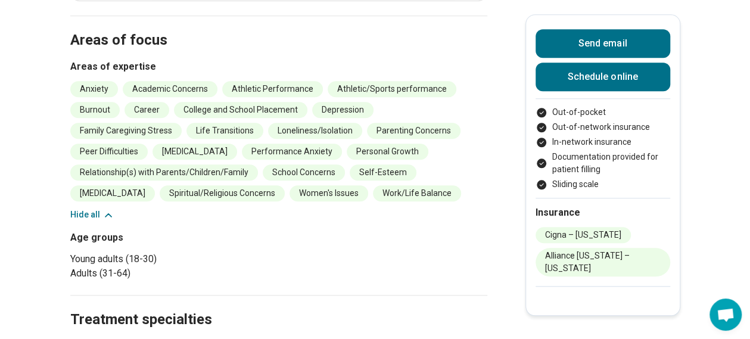
click at [373, 196] on li "Work/Life Balance" at bounding box center [417, 193] width 88 height 16
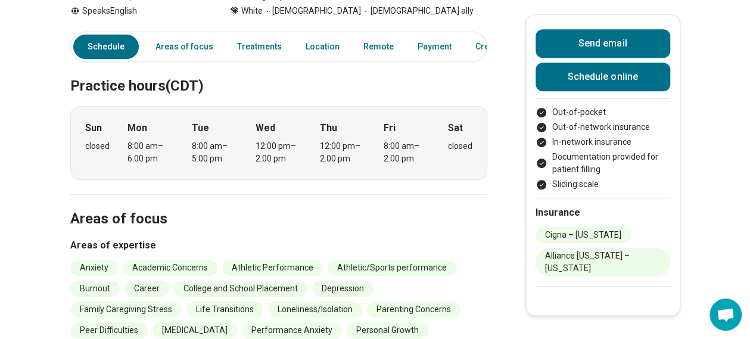
scroll to position [0, 0]
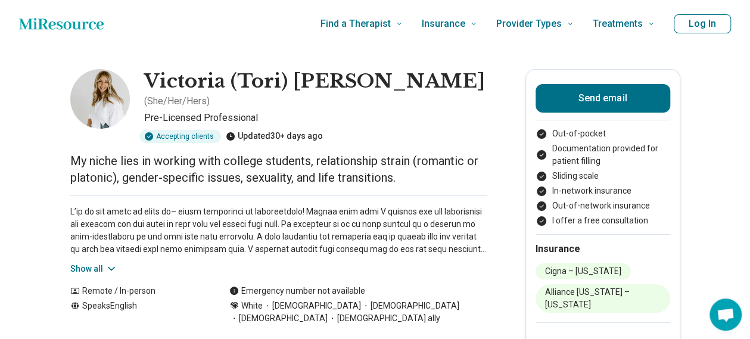
click at [110, 263] on button "Show all" at bounding box center [93, 269] width 47 height 13
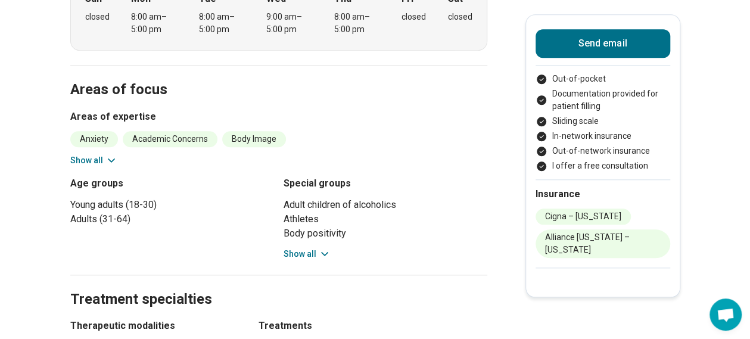
scroll to position [715, 0]
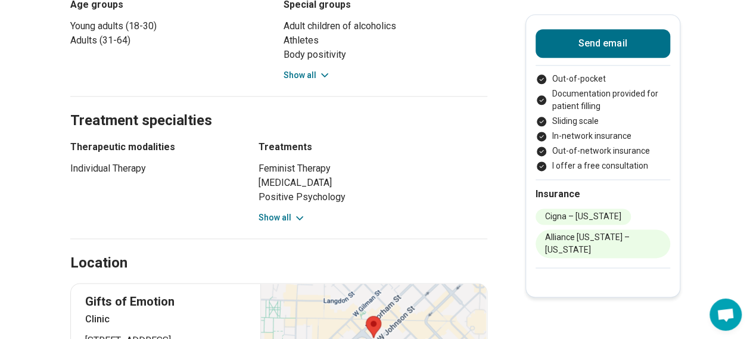
click at [304, 69] on button "Show all" at bounding box center [306, 75] width 47 height 13
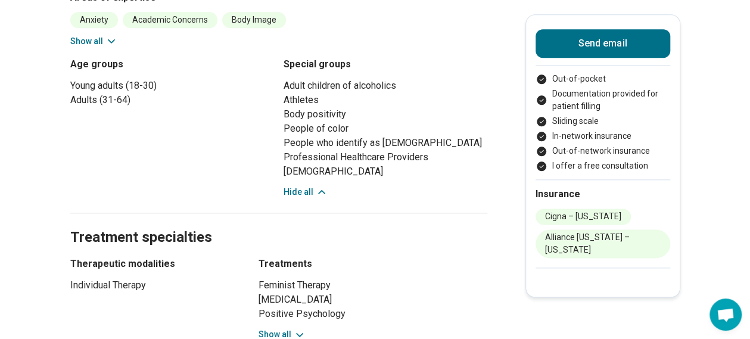
scroll to position [536, 0]
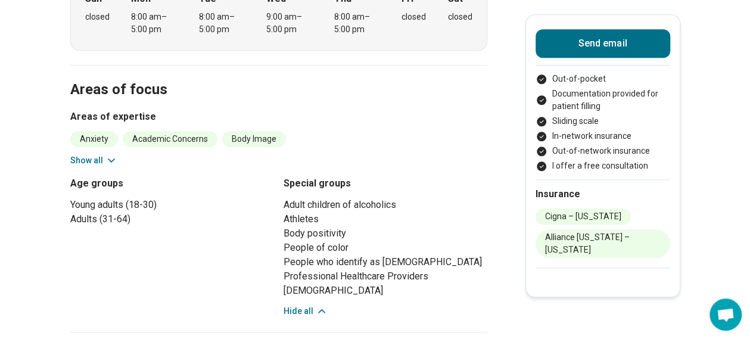
click at [117, 154] on button "Show all" at bounding box center [93, 160] width 47 height 13
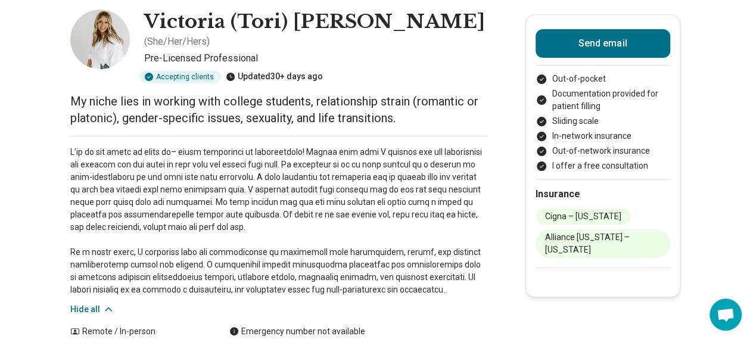
scroll to position [0, 0]
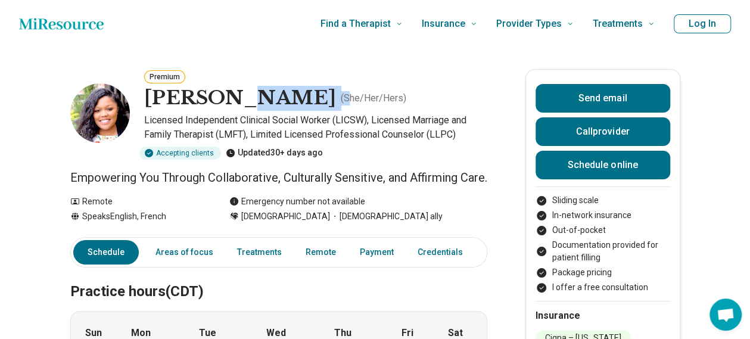
drag, startPoint x: 236, startPoint y: 110, endPoint x: 319, endPoint y: 104, distance: 83.6
click at [319, 104] on div "Briana Thomas ( She/Her/Hers )" at bounding box center [315, 98] width 343 height 25
click at [312, 127] on p "Licensed Independent Clinical Social Worker (LICSW), Licensed Marriage and Fami…" at bounding box center [315, 127] width 343 height 29
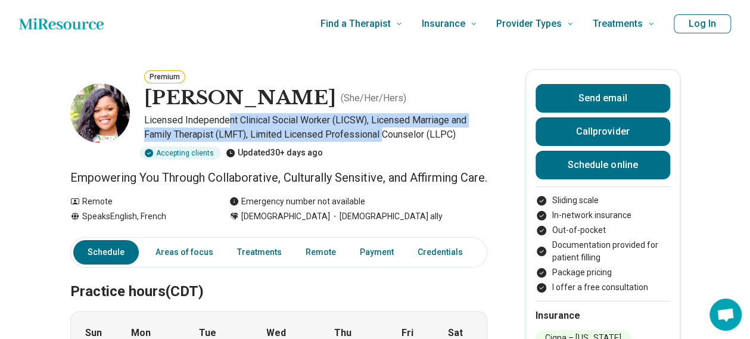
drag, startPoint x: 235, startPoint y: 120, endPoint x: 387, endPoint y: 136, distance: 152.7
click at [387, 136] on p "Licensed Independent Clinical Social Worker (LICSW), Licensed Marriage and Fami…" at bounding box center [315, 127] width 343 height 29
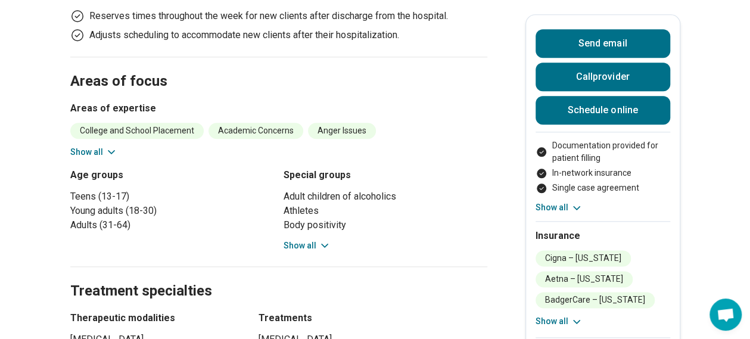
scroll to position [536, 0]
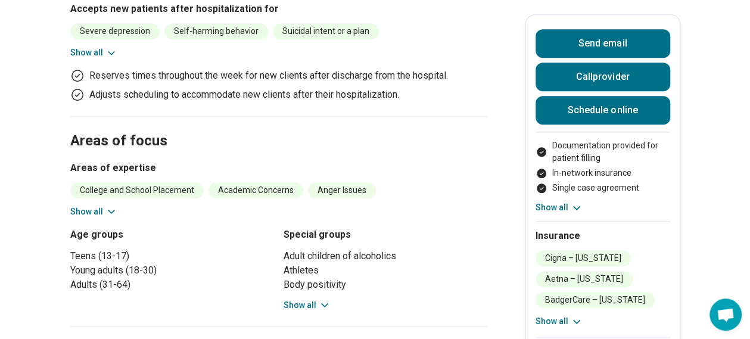
click at [314, 299] on button "Show all" at bounding box center [306, 305] width 47 height 13
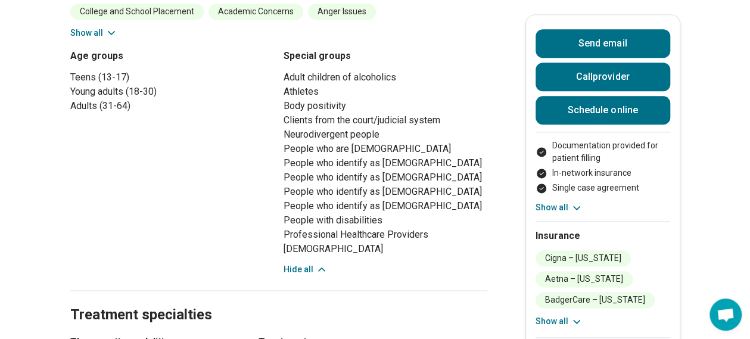
scroll to position [893, 0]
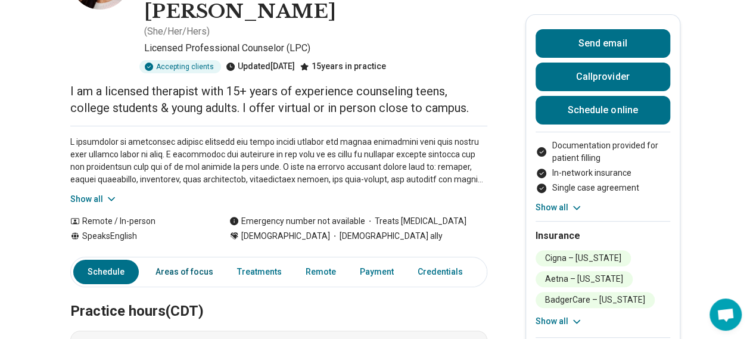
click at [210, 260] on link "Areas of focus" at bounding box center [184, 272] width 72 height 24
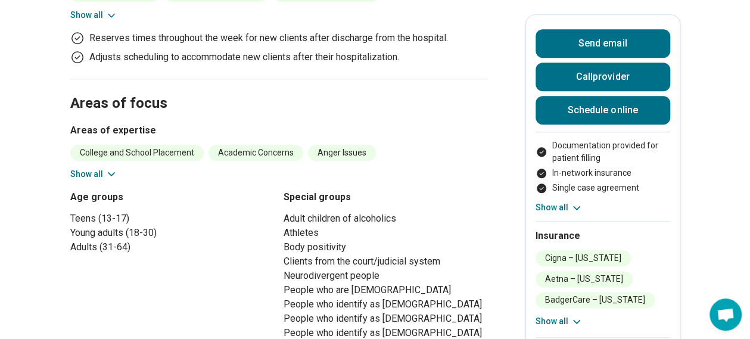
click at [117, 168] on icon at bounding box center [111, 174] width 12 height 12
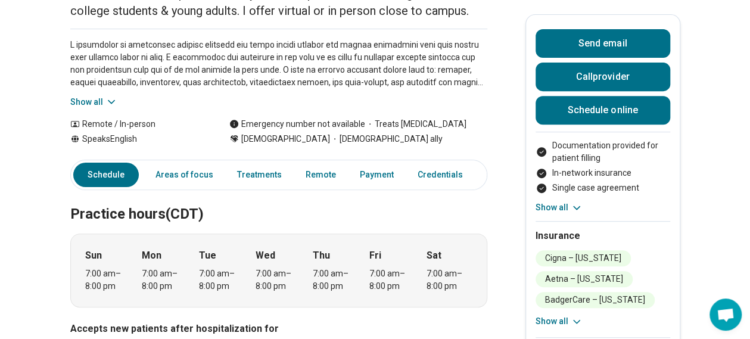
scroll to position [38, 0]
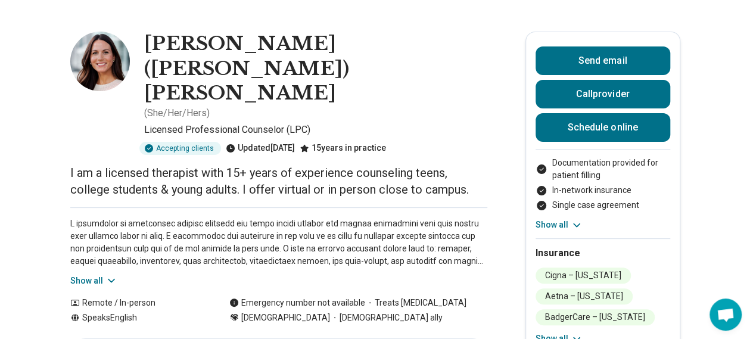
click at [105, 275] on button "Show all" at bounding box center [93, 281] width 47 height 13
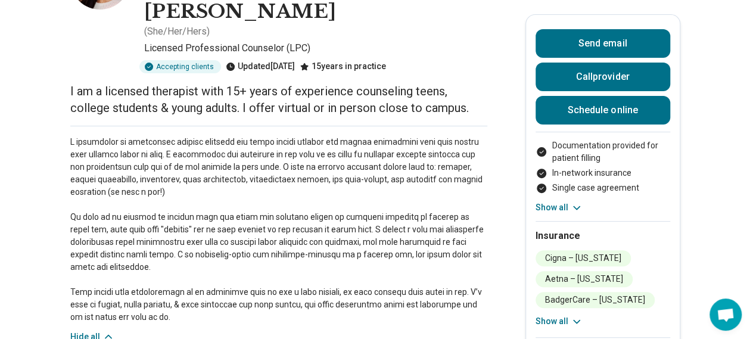
scroll to position [0, 0]
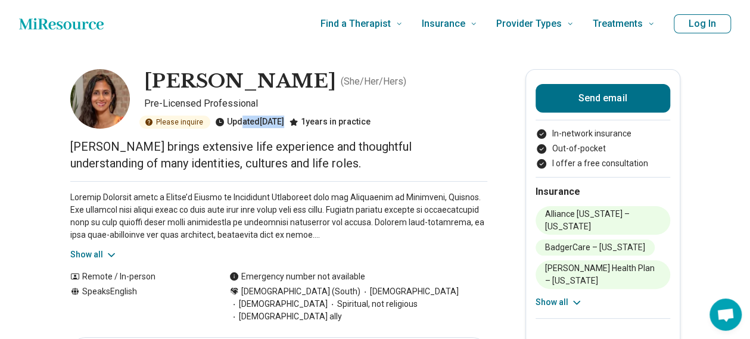
drag, startPoint x: 242, startPoint y: 119, endPoint x: 307, endPoint y: 126, distance: 65.4
click at [307, 126] on div "Please inquire Updated [DATE] 1 years in practice" at bounding box center [315, 122] width 343 height 13
click at [286, 154] on p "[PERSON_NAME] brings extensive life experience and thoughtful understanding of …" at bounding box center [278, 154] width 417 height 33
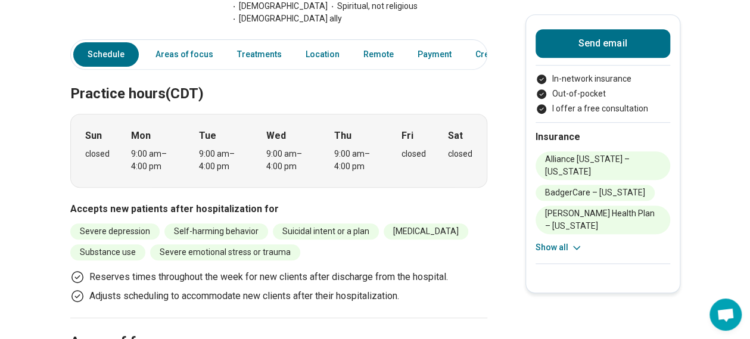
scroll to position [357, 0]
